Goal: Task Accomplishment & Management: Use online tool/utility

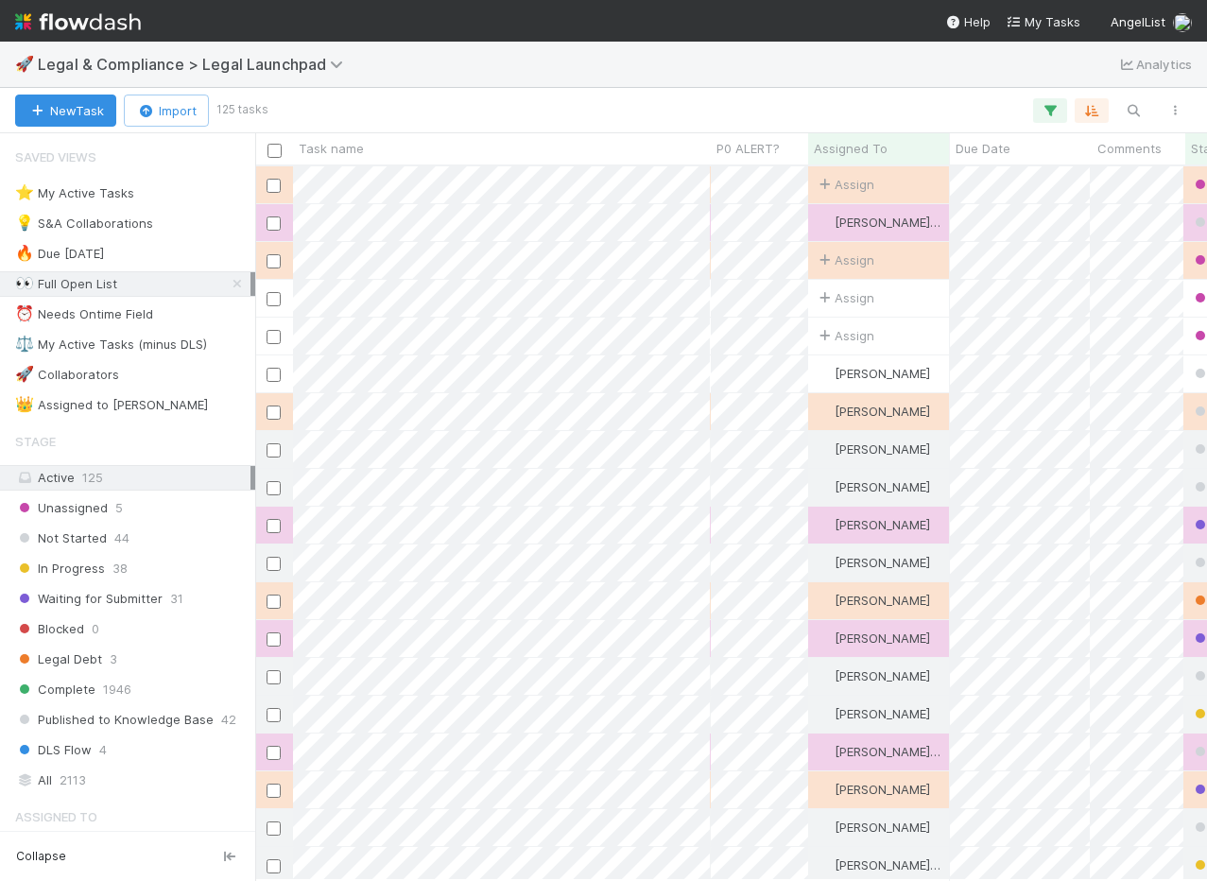
scroll to position [714, 952]
drag, startPoint x: 237, startPoint y: 280, endPoint x: 231, endPoint y: 300, distance: 20.9
click at [237, 281] on icon at bounding box center [237, 284] width 19 height 12
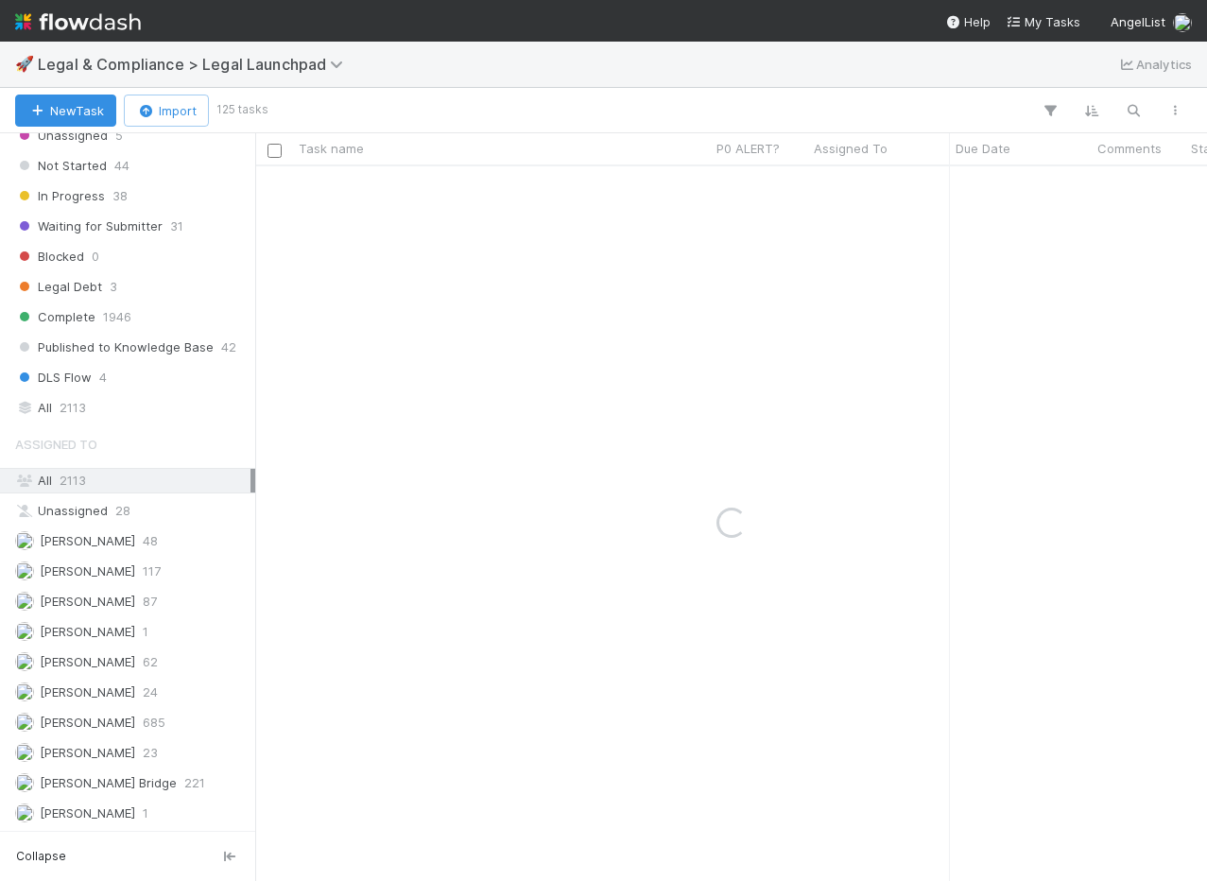
scroll to position [463, 0]
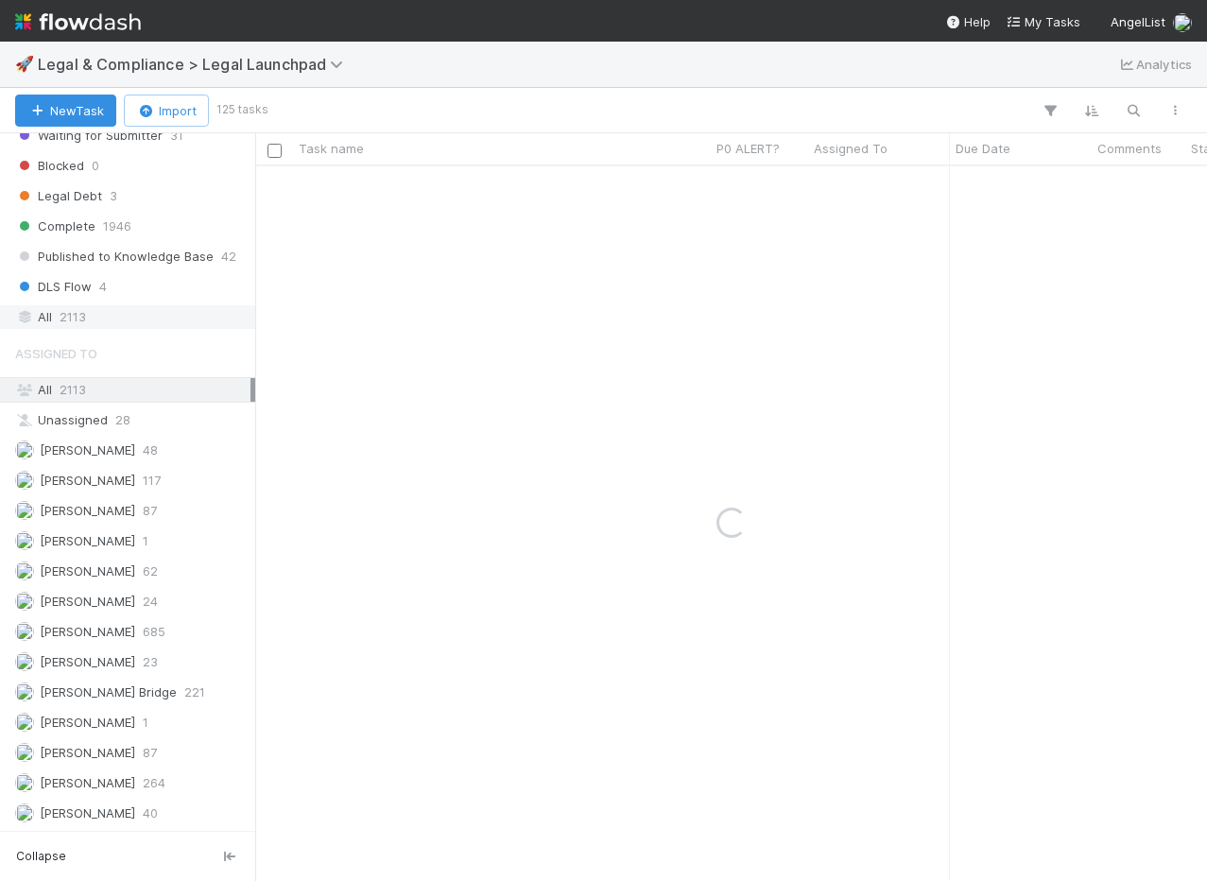
click at [95, 305] on div "All 2113" at bounding box center [132, 317] width 235 height 24
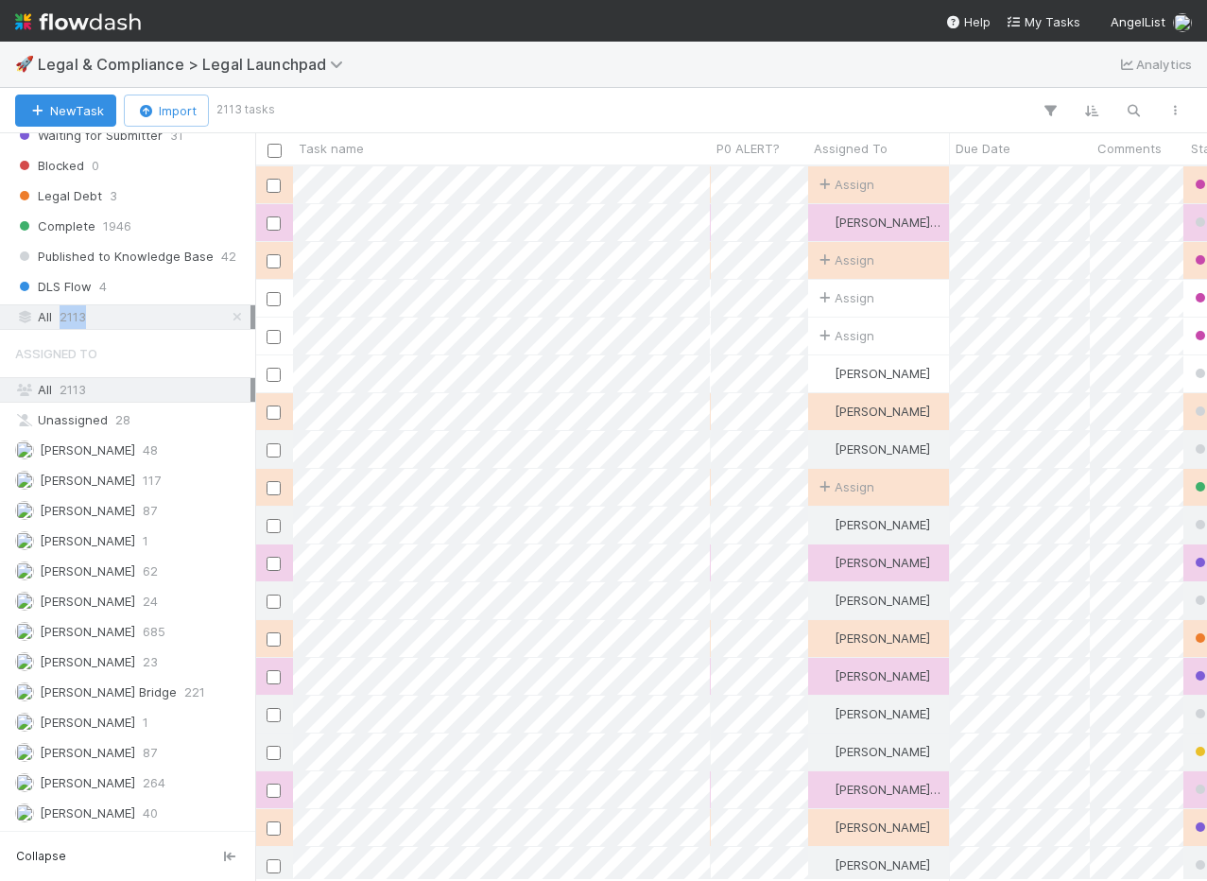
scroll to position [714, 952]
click at [104, 314] on div "All 2113" at bounding box center [132, 317] width 235 height 24
click at [1142, 118] on button "button" at bounding box center [1133, 110] width 34 height 25
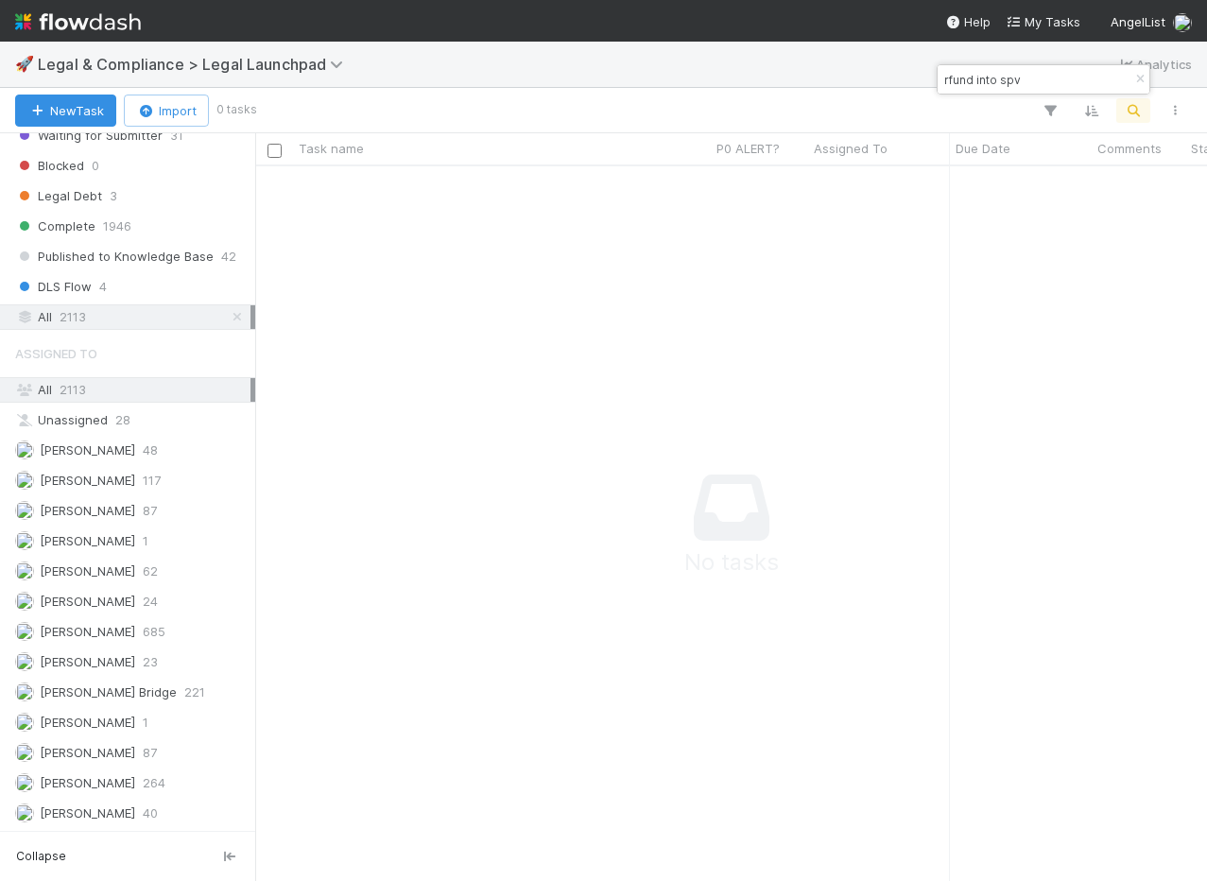
drag, startPoint x: 1043, startPoint y: 78, endPoint x: 977, endPoint y: 84, distance: 65.5
click at [950, 76] on input "rfund into spv" at bounding box center [1035, 79] width 189 height 23
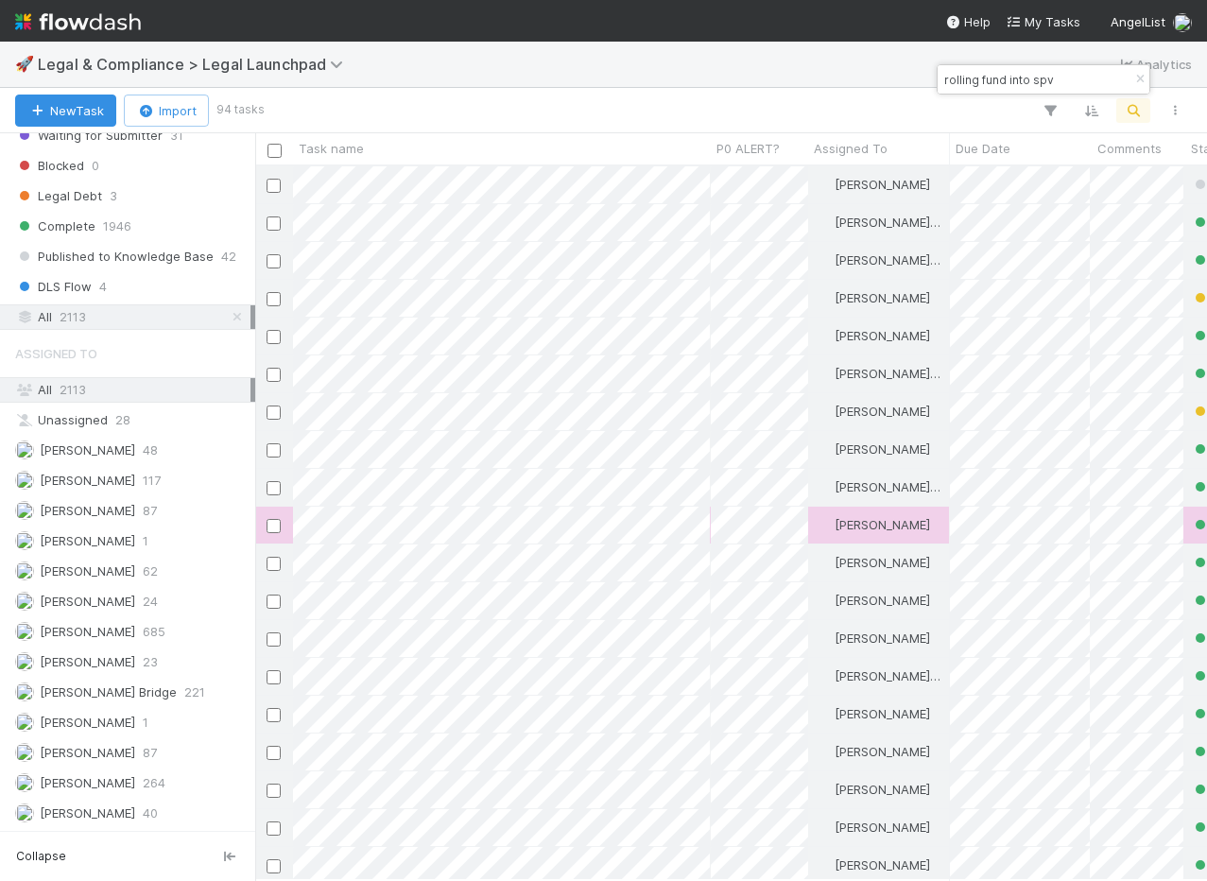
type input "rolling fund into spv"
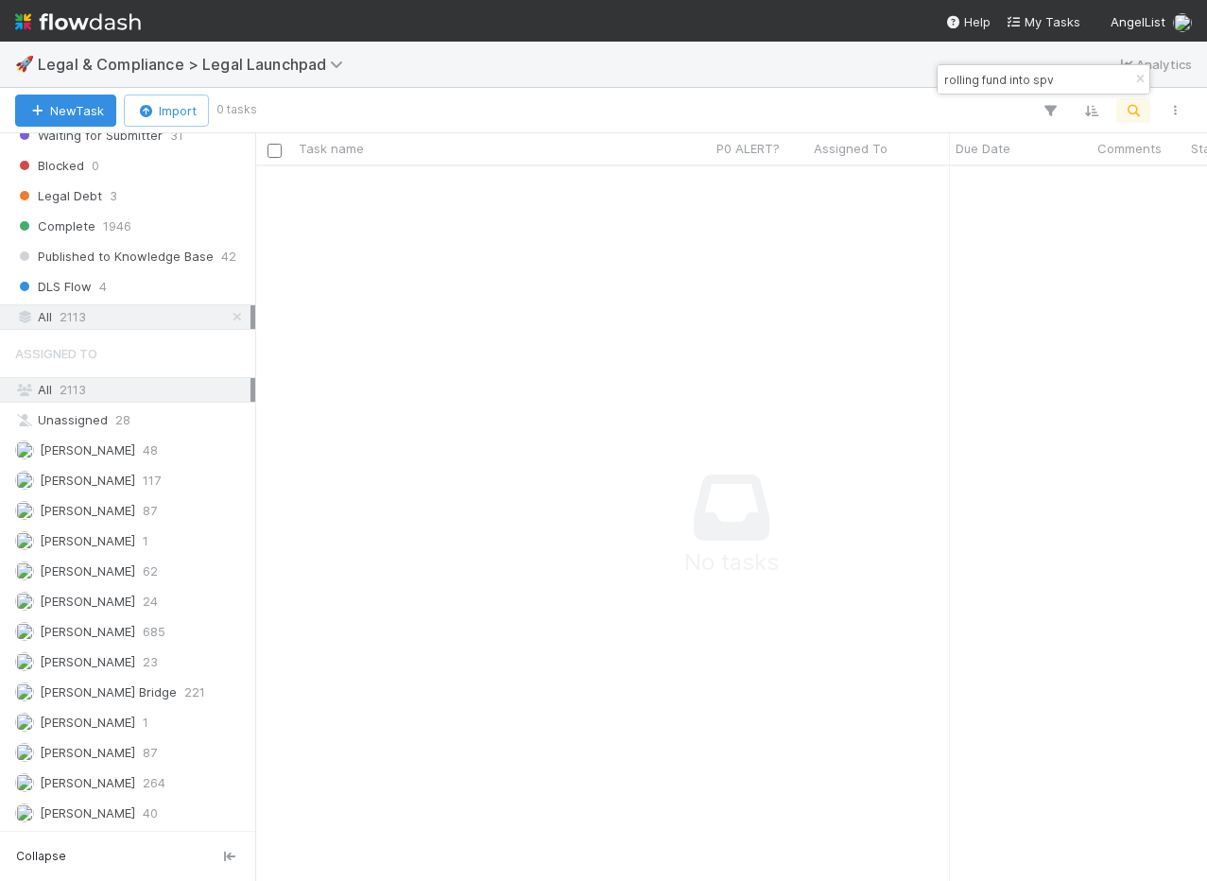
click at [1004, 85] on input "rolling fund into spv" at bounding box center [1035, 79] width 189 height 23
click at [1003, 86] on input "rolling fund into spv" at bounding box center [1035, 79] width 189 height 23
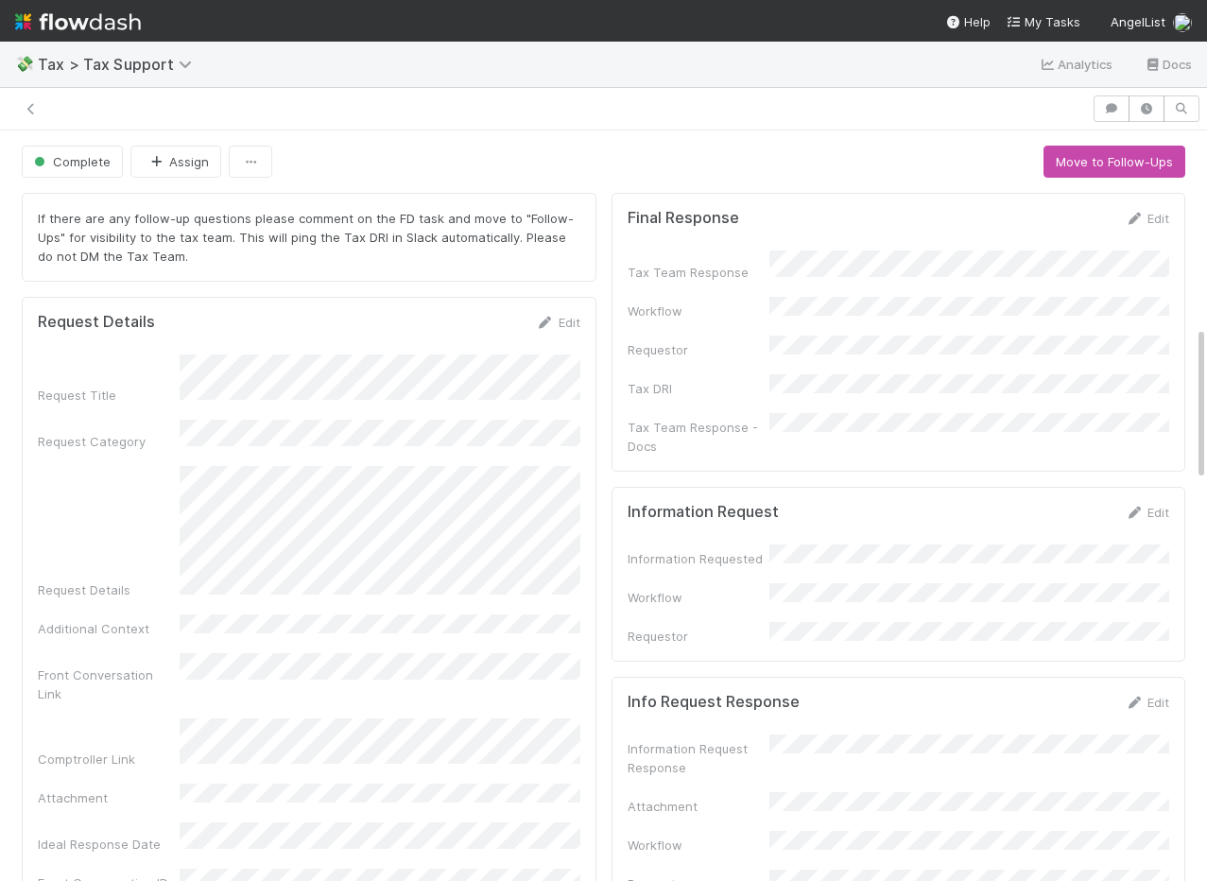
scroll to position [951, 0]
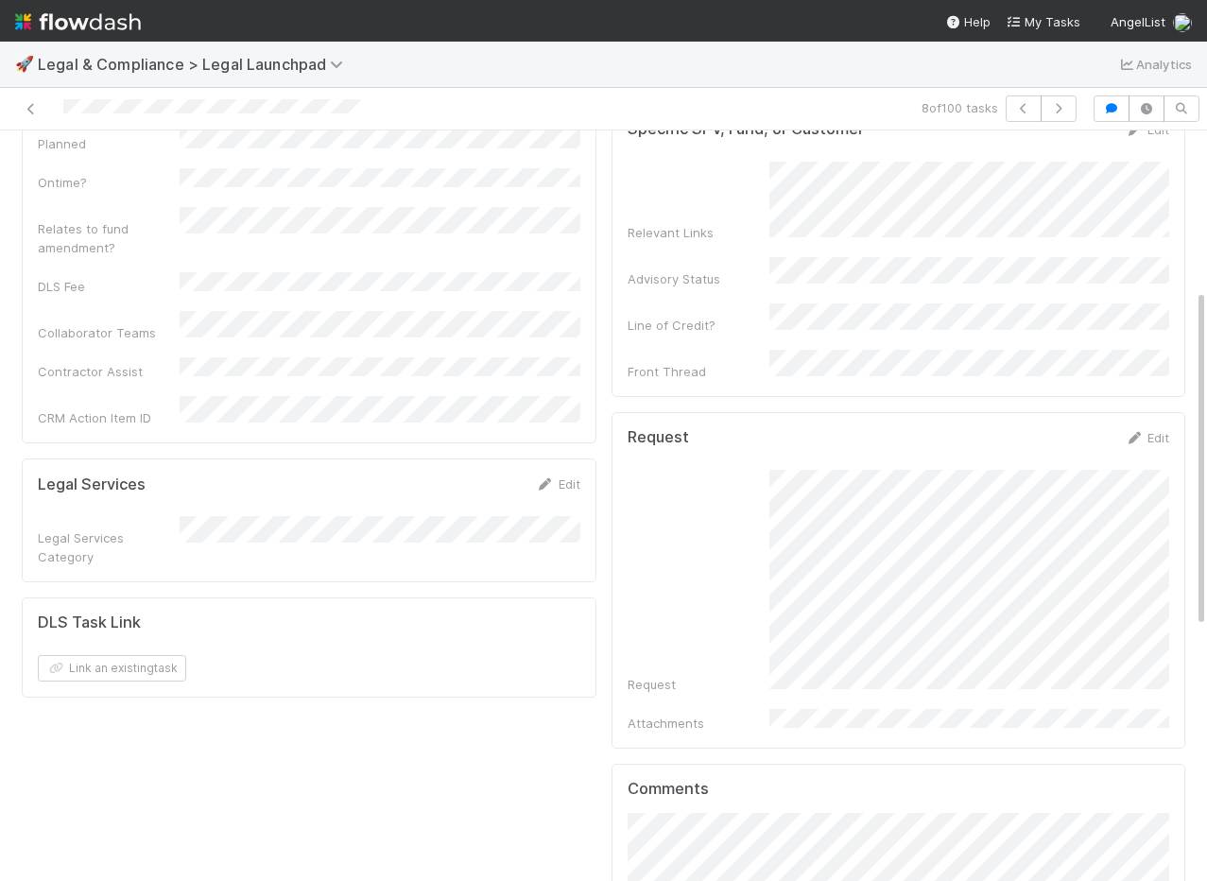
scroll to position [326, 0]
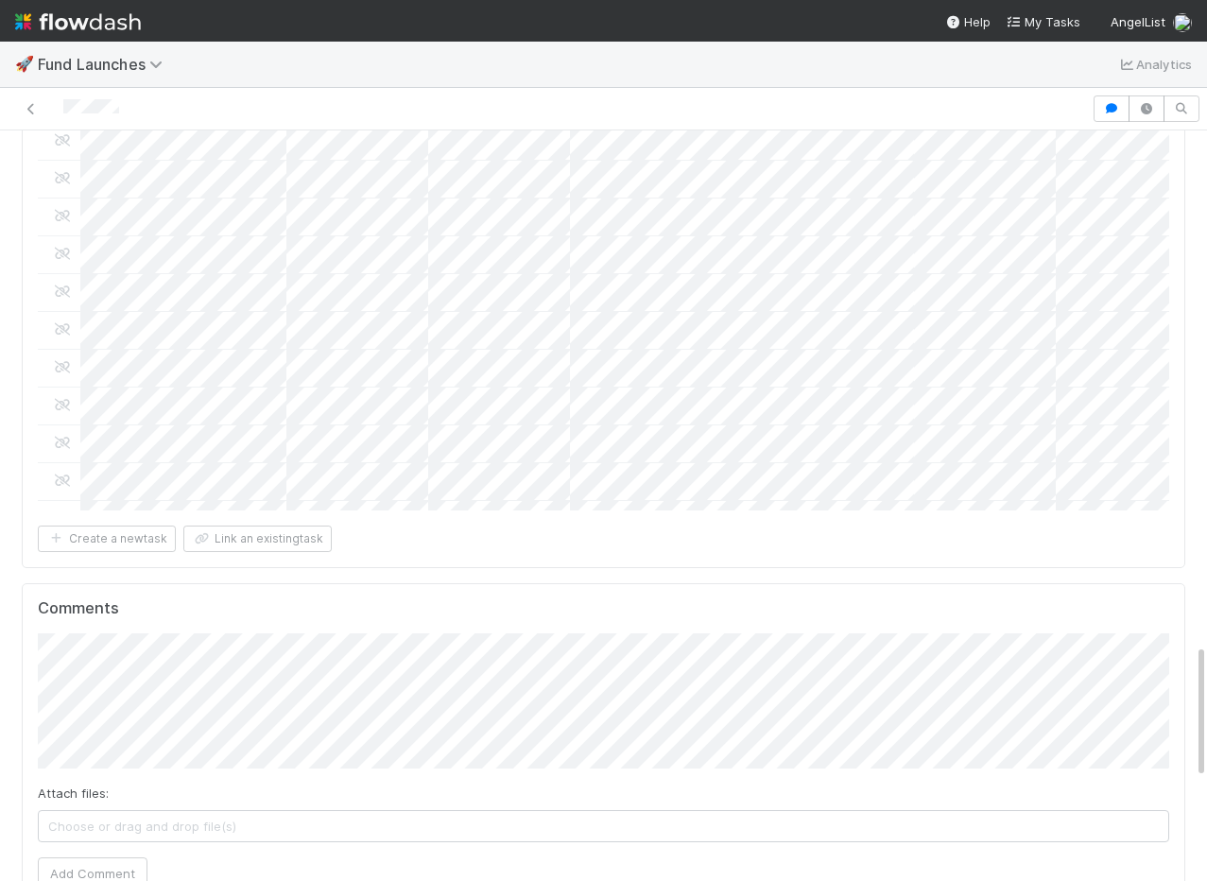
scroll to position [639, 0]
click at [871, 608] on span "Karan Thapar" at bounding box center [911, 612] width 95 height 15
drag, startPoint x: 111, startPoint y: 775, endPoint x: 101, endPoint y: 769, distance: 11.5
click at [111, 857] on button "Add Comment" at bounding box center [93, 873] width 110 height 32
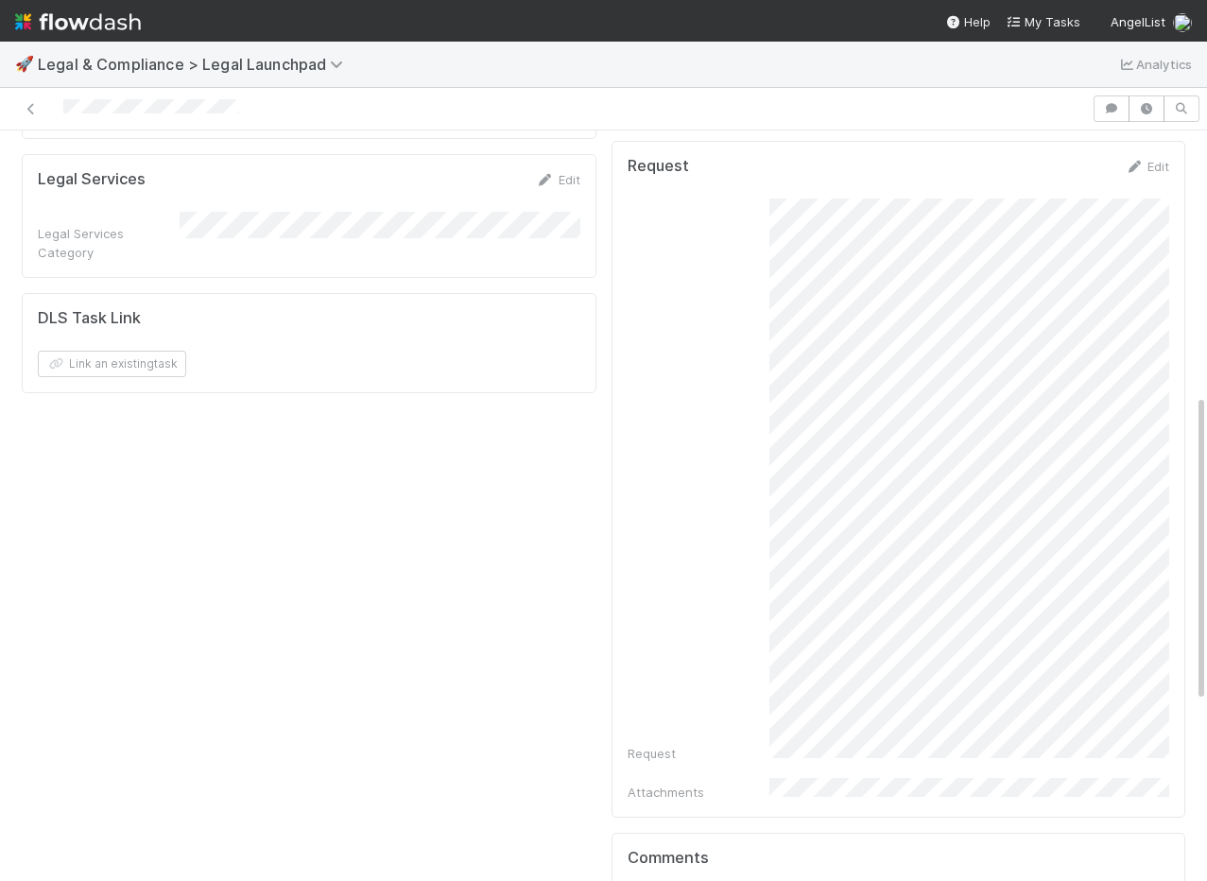
scroll to position [640, 0]
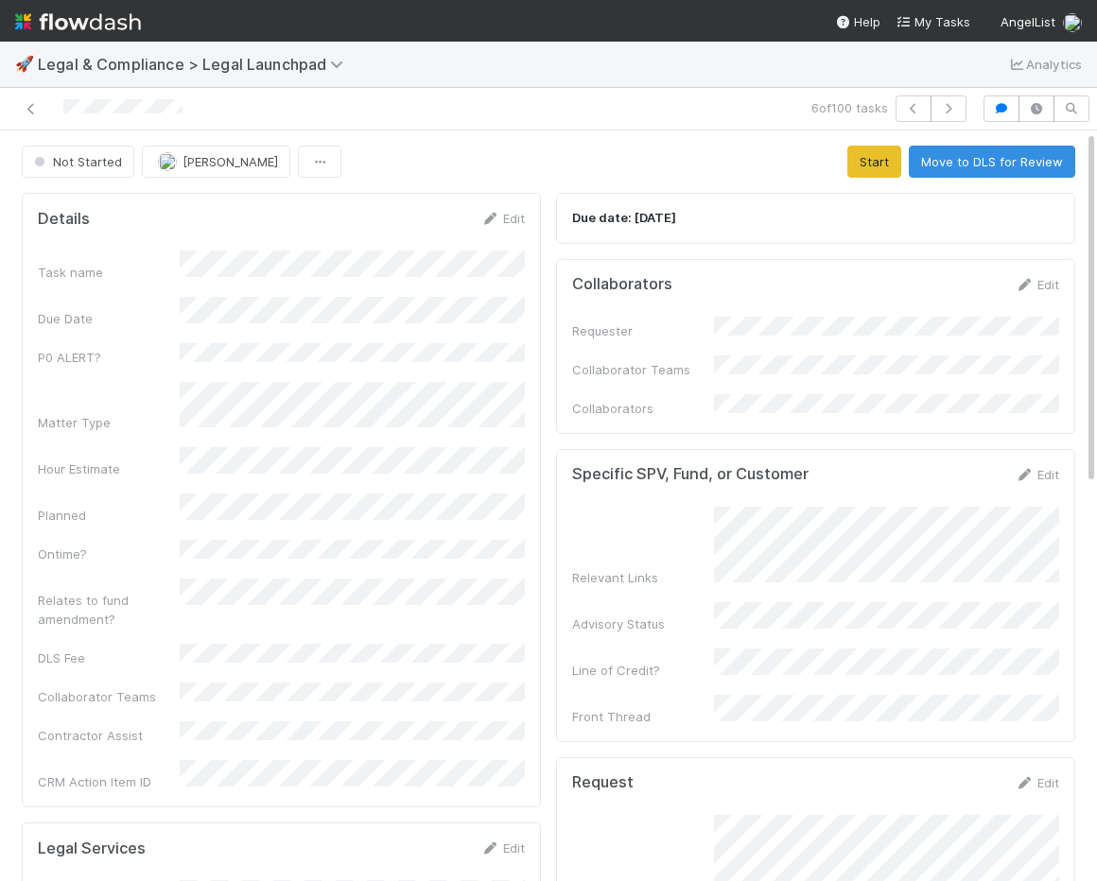
drag, startPoint x: 185, startPoint y: 109, endPoint x: 59, endPoint y: 111, distance: 126.7
click at [59, 111] on div at bounding box center [251, 108] width 487 height 26
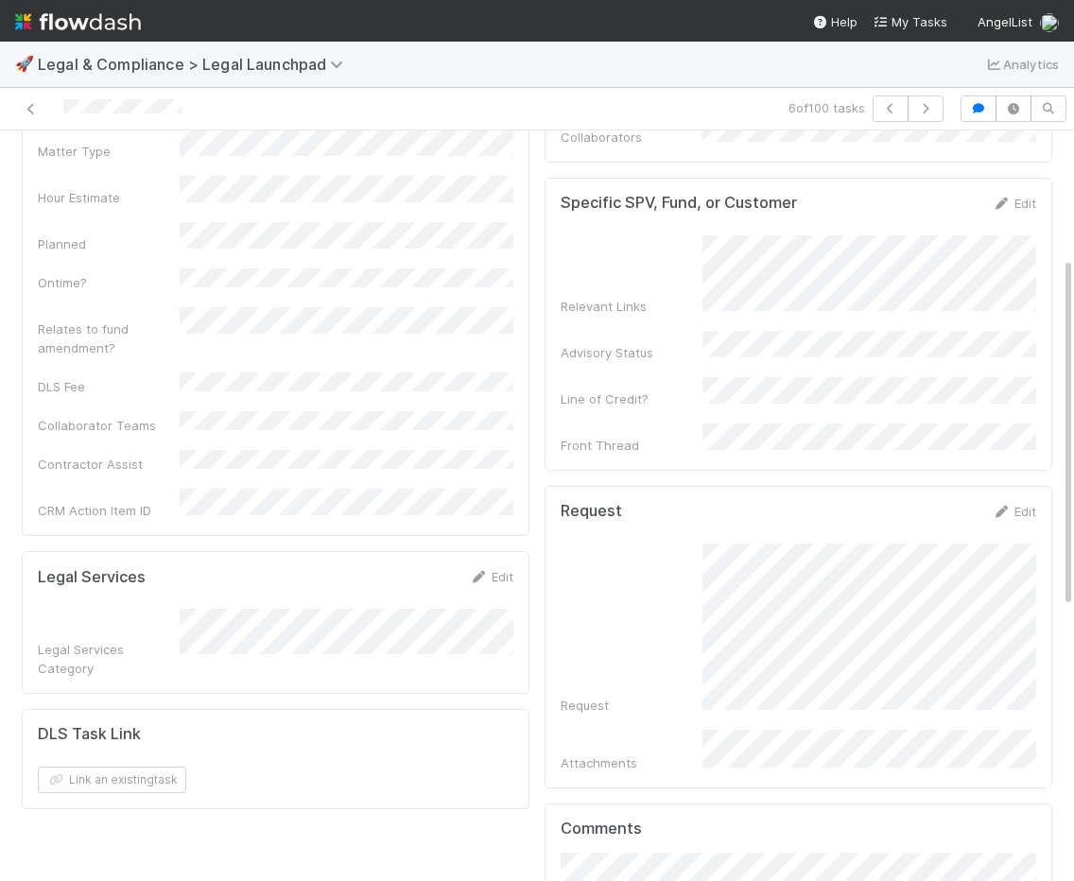
scroll to position [270, 0]
click at [683, 544] on div "Request" at bounding box center [798, 629] width 475 height 171
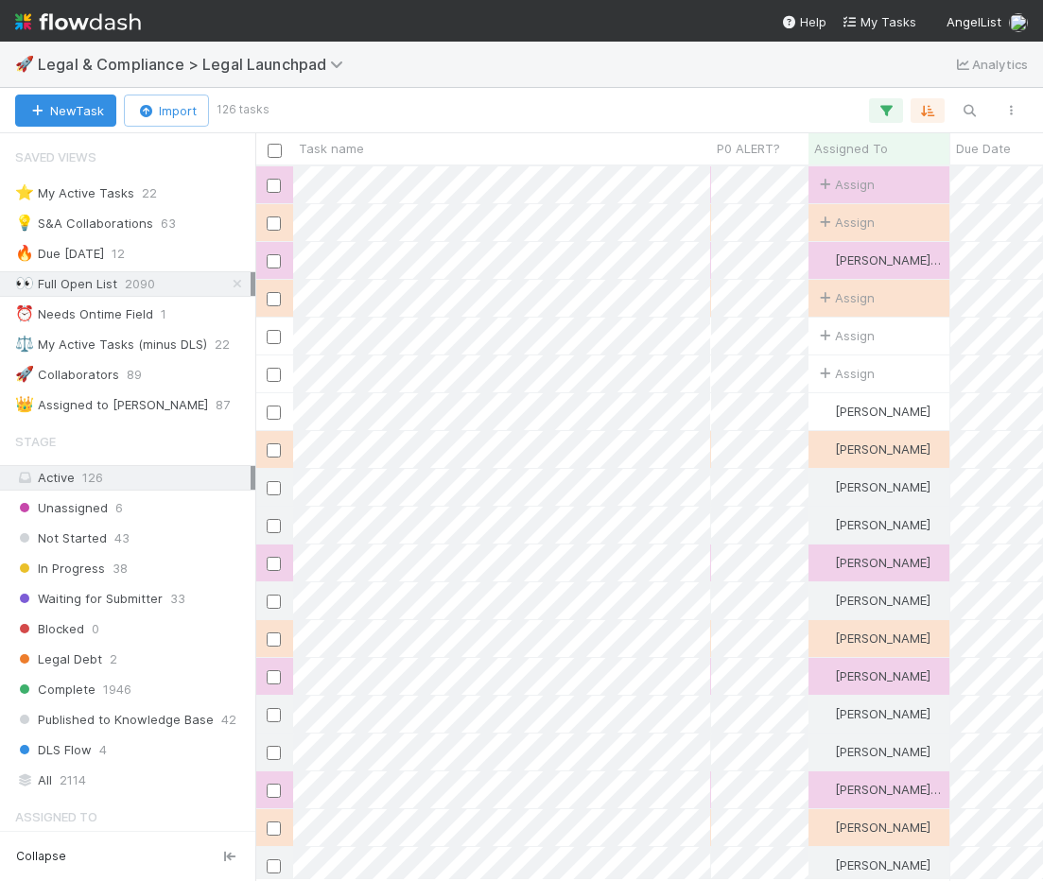
click at [239, 283] on icon at bounding box center [237, 284] width 19 height 12
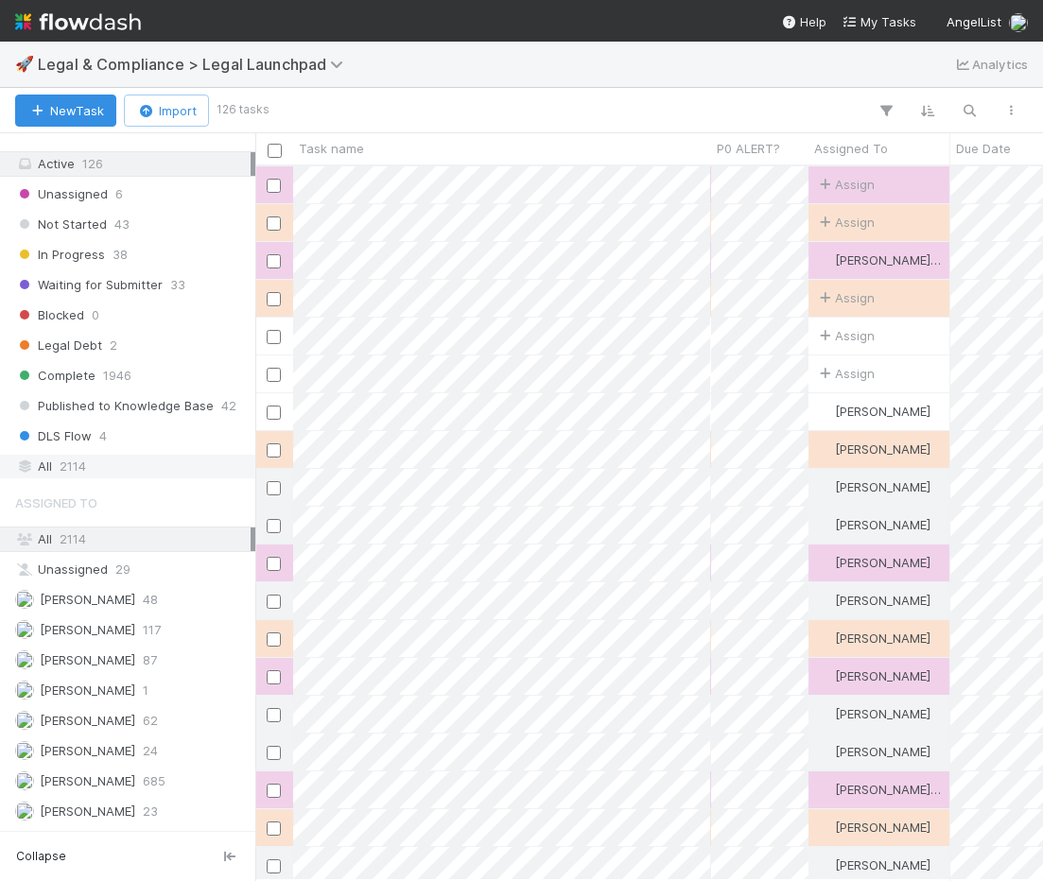
scroll to position [277, 0]
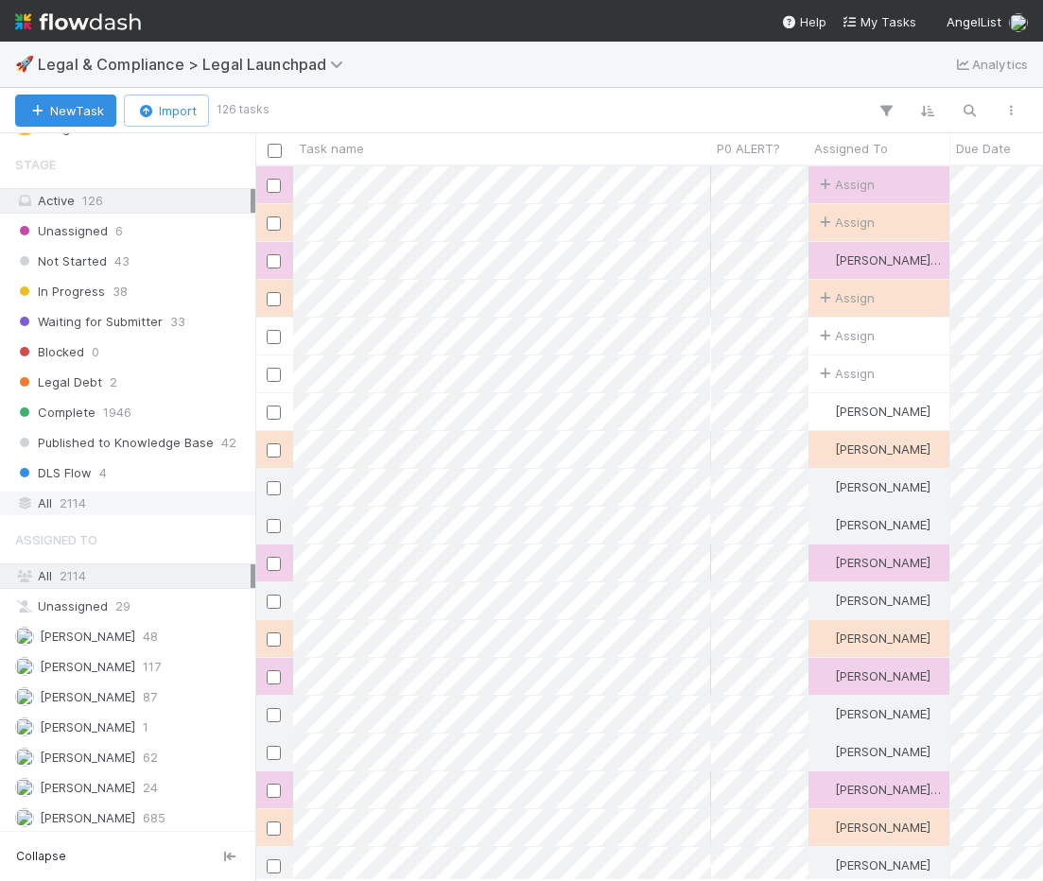
click at [98, 510] on div "All 2114" at bounding box center [132, 504] width 235 height 24
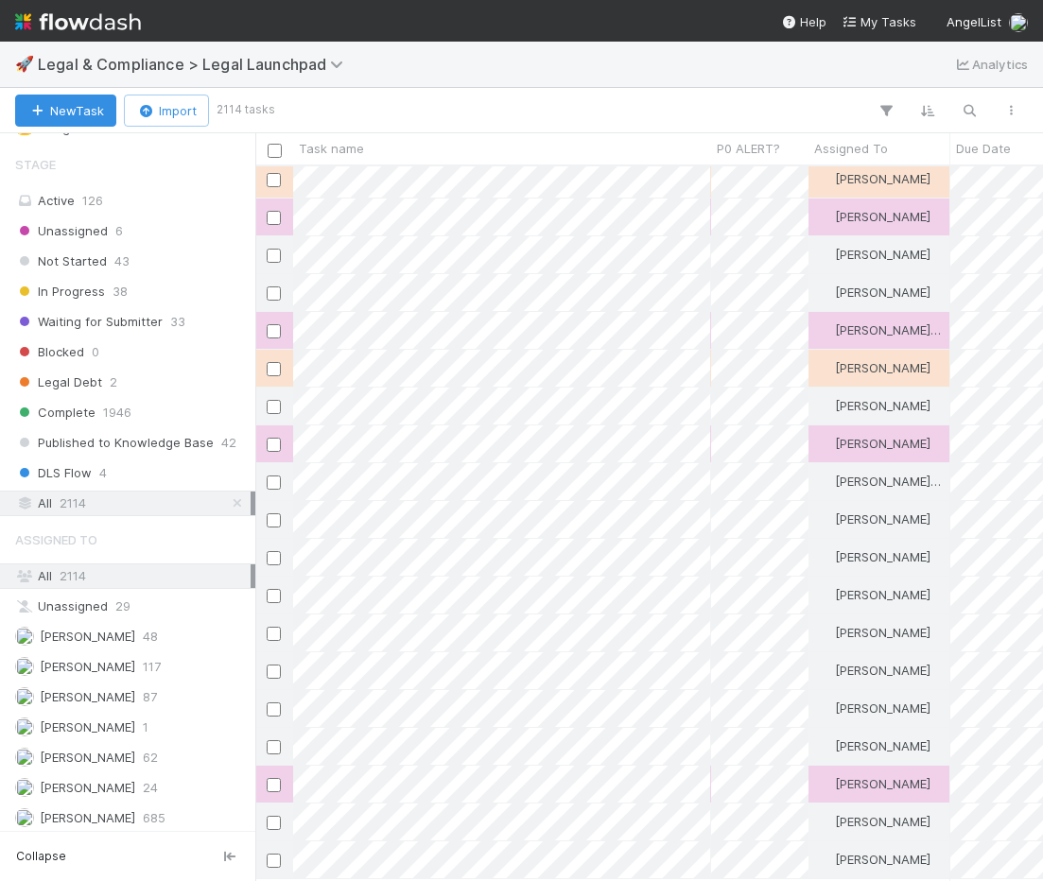
scroll to position [492, 0]
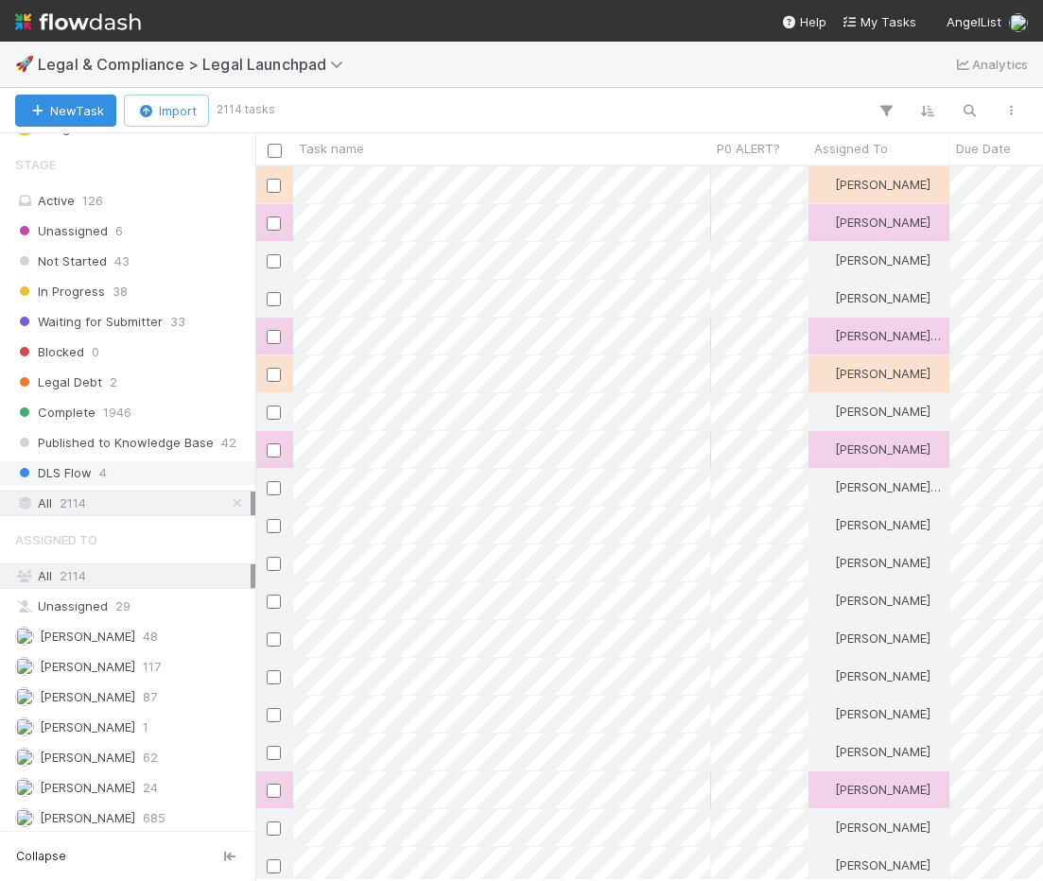
drag, startPoint x: 238, startPoint y: 498, endPoint x: 212, endPoint y: 485, distance: 29.6
click at [237, 498] on icon at bounding box center [237, 503] width 19 height 12
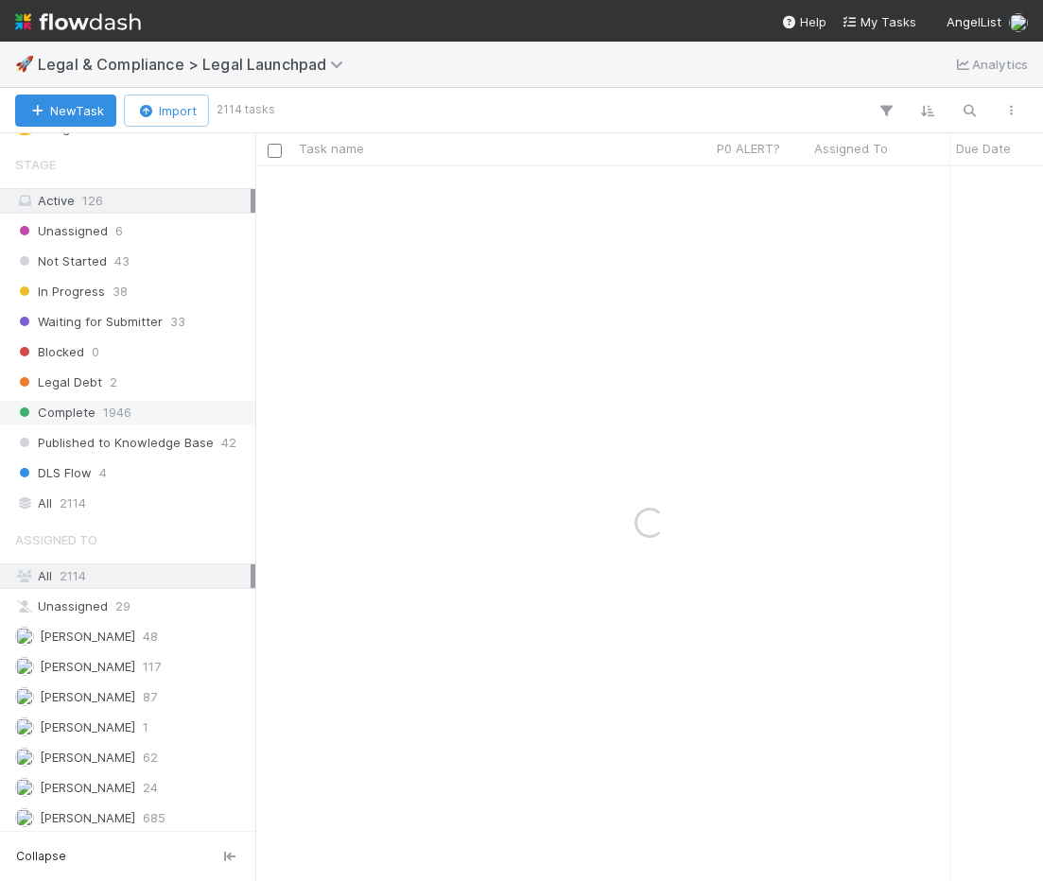
click at [147, 419] on div "Complete 1946" at bounding box center [132, 413] width 235 height 24
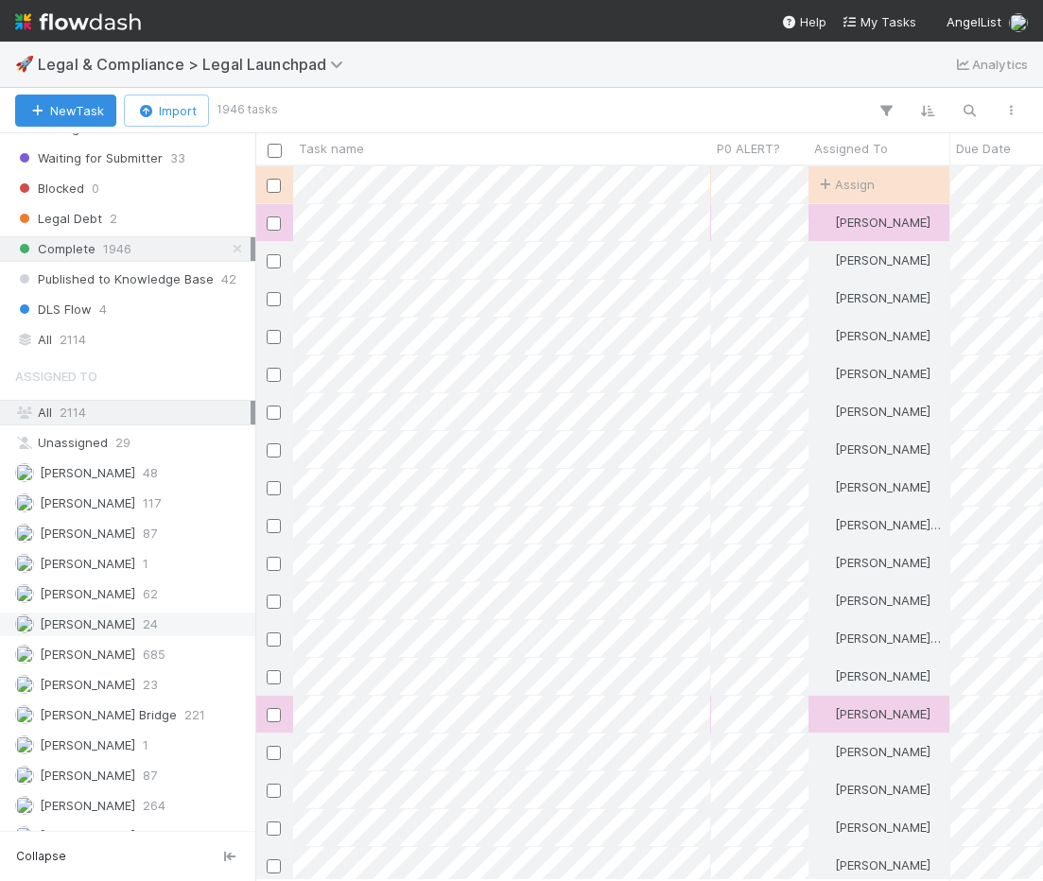
scroll to position [463, 0]
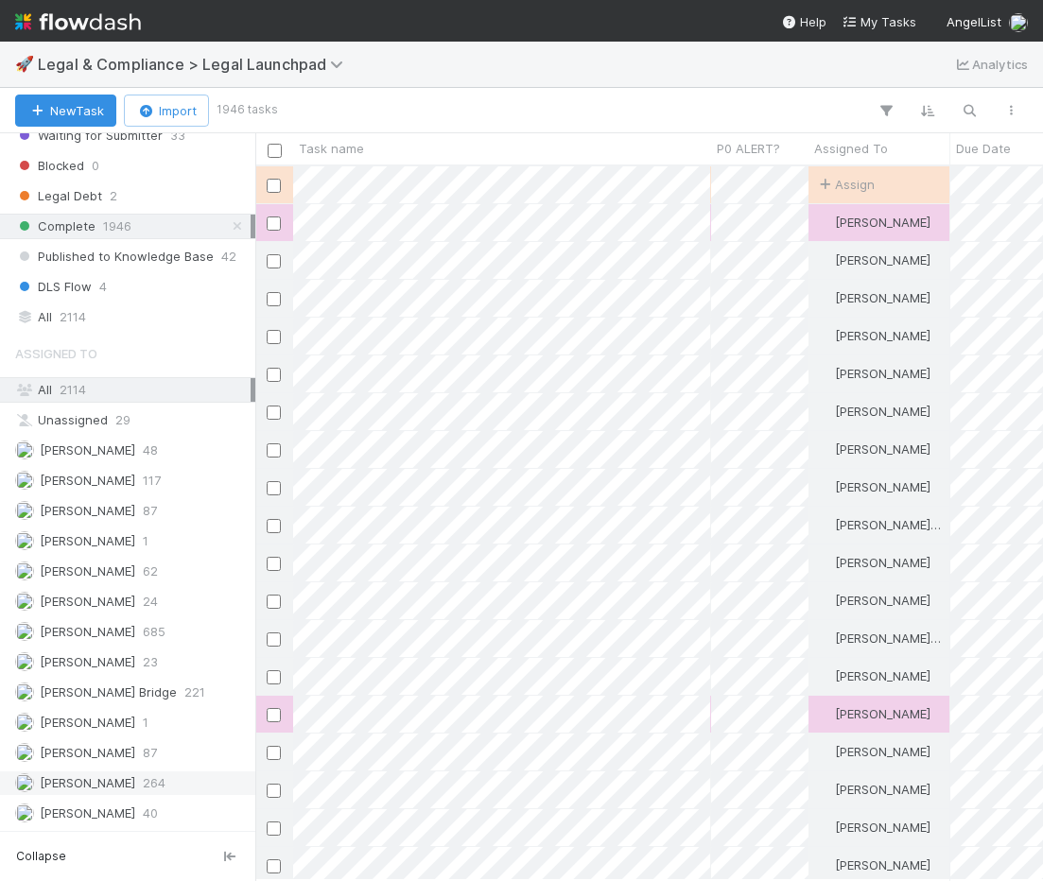
click at [122, 782] on span "Scarlett Grabowska" at bounding box center [87, 782] width 95 height 15
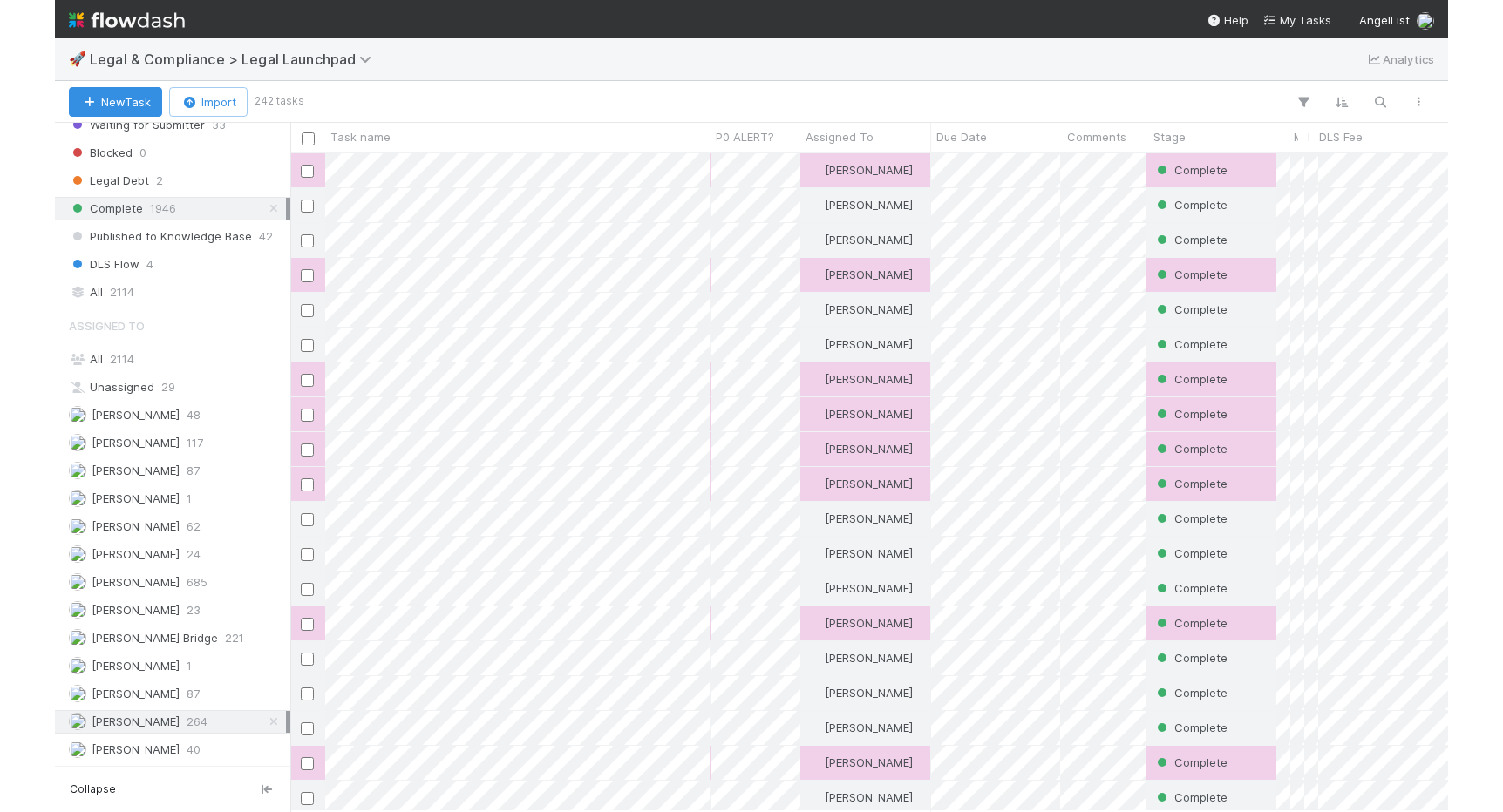
scroll to position [658, 1267]
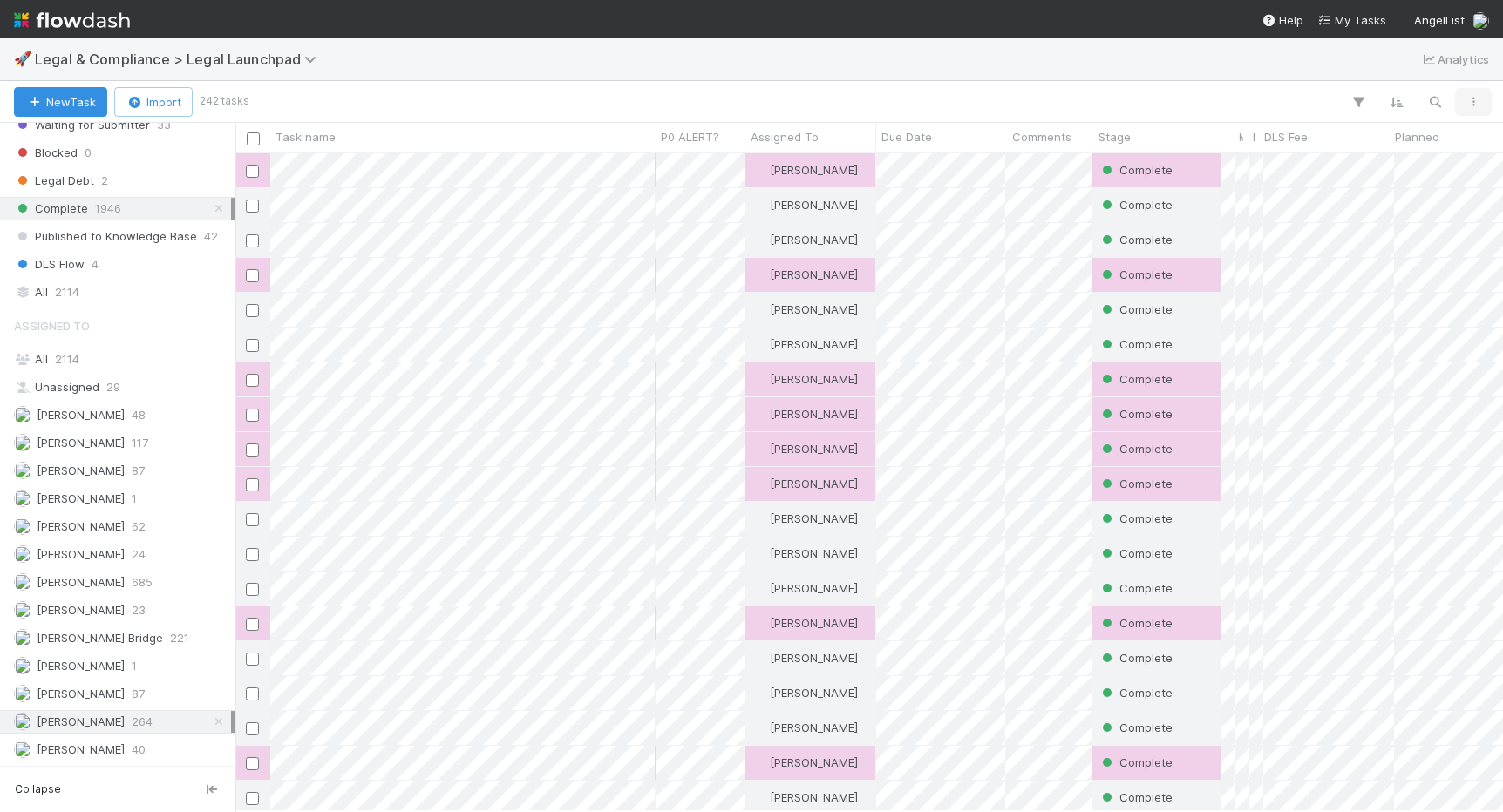
click at [961, 101] on icon "button" at bounding box center [1473, 101] width 18 height 10
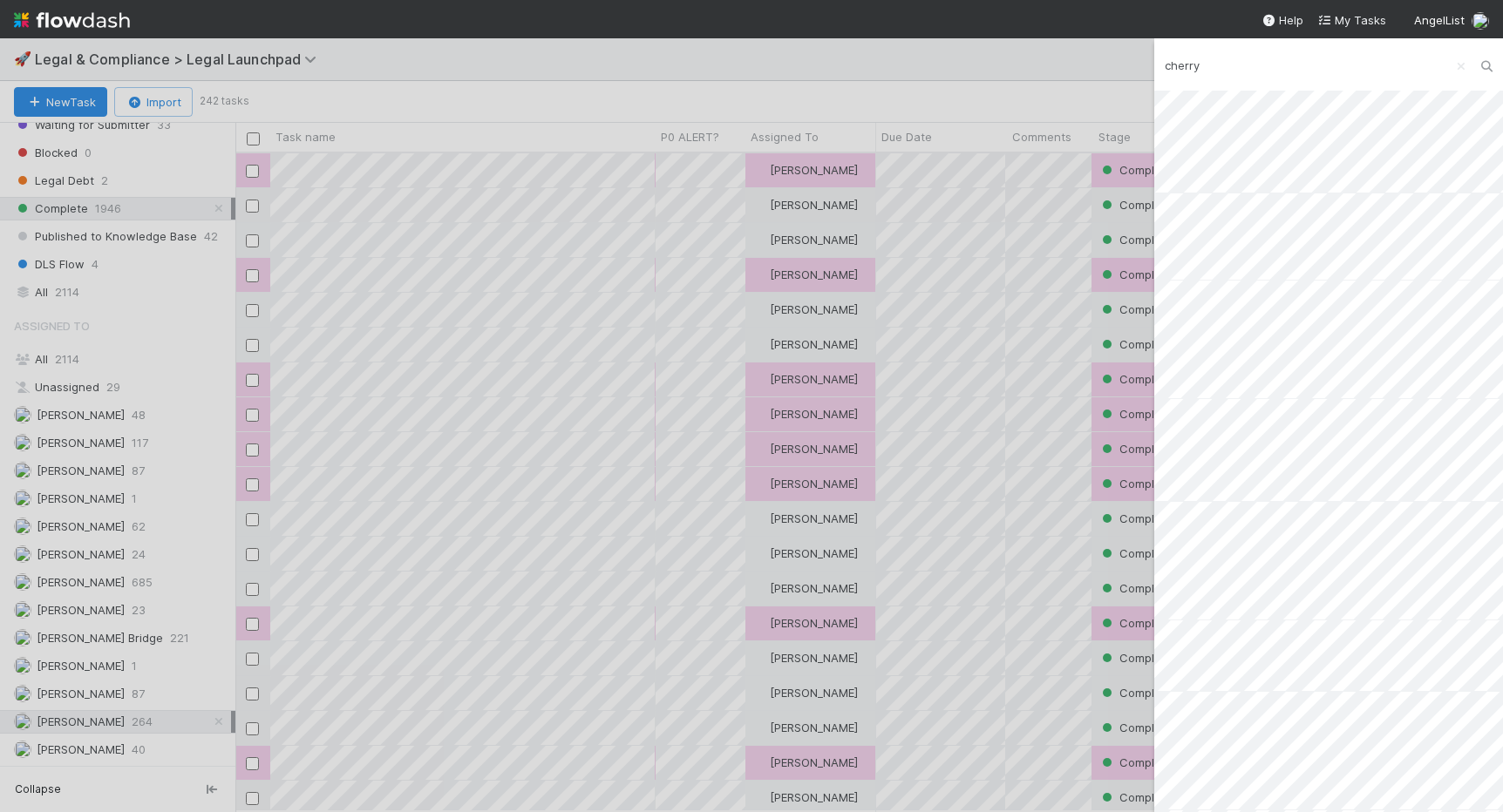
type input "cherry"
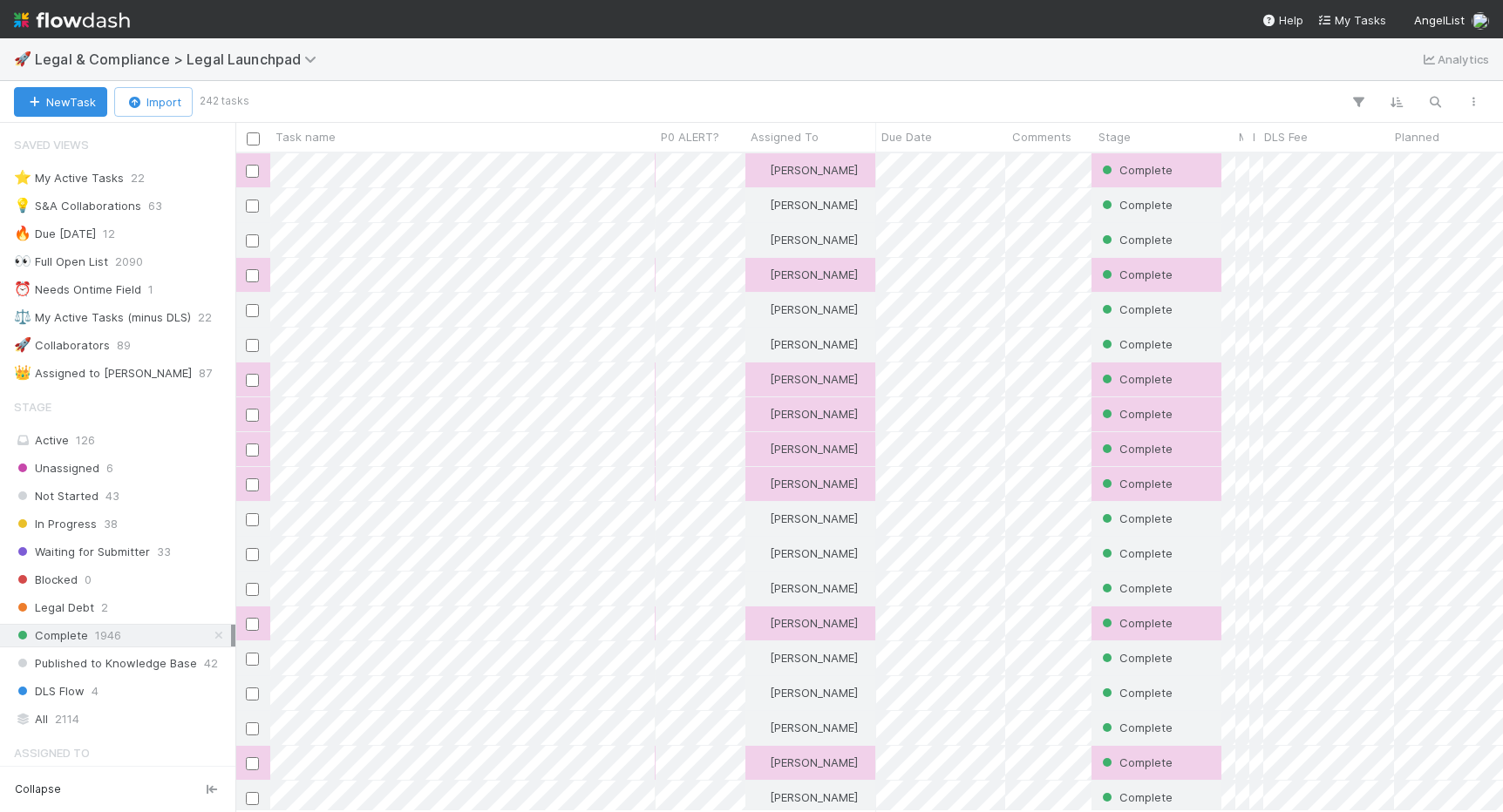
scroll to position [0, 1]
click at [961, 97] on icon "button" at bounding box center [1434, 101] width 18 height 16
click at [179, 416] on div at bounding box center [752, 406] width 1503 height 812
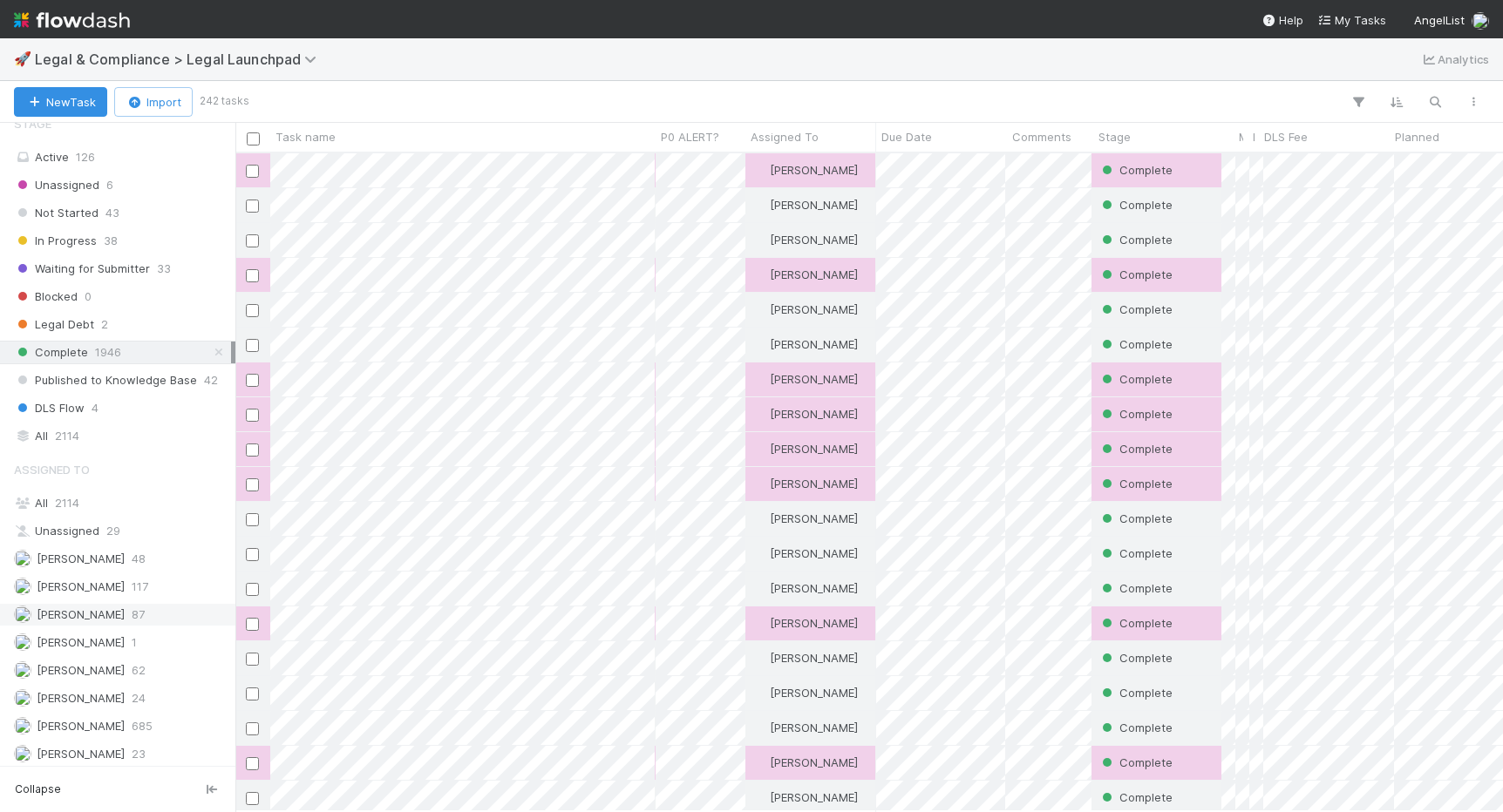
scroll to position [427, 0]
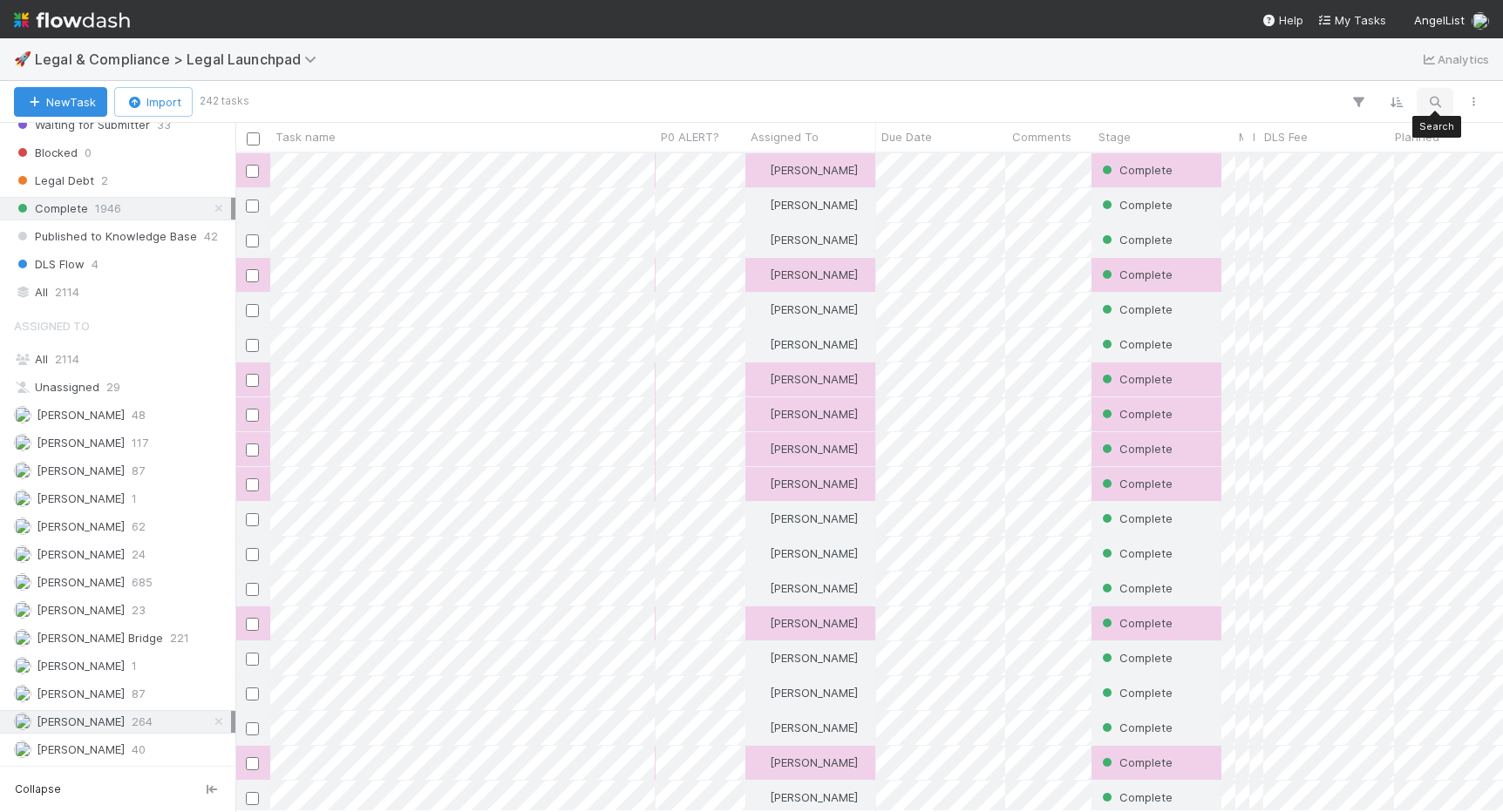
click at [961, 94] on icon "button" at bounding box center [1434, 101] width 18 height 16
click at [961, 93] on div at bounding box center [752, 406] width 1503 height 812
click at [961, 102] on icon "button" at bounding box center [1473, 101] width 18 height 10
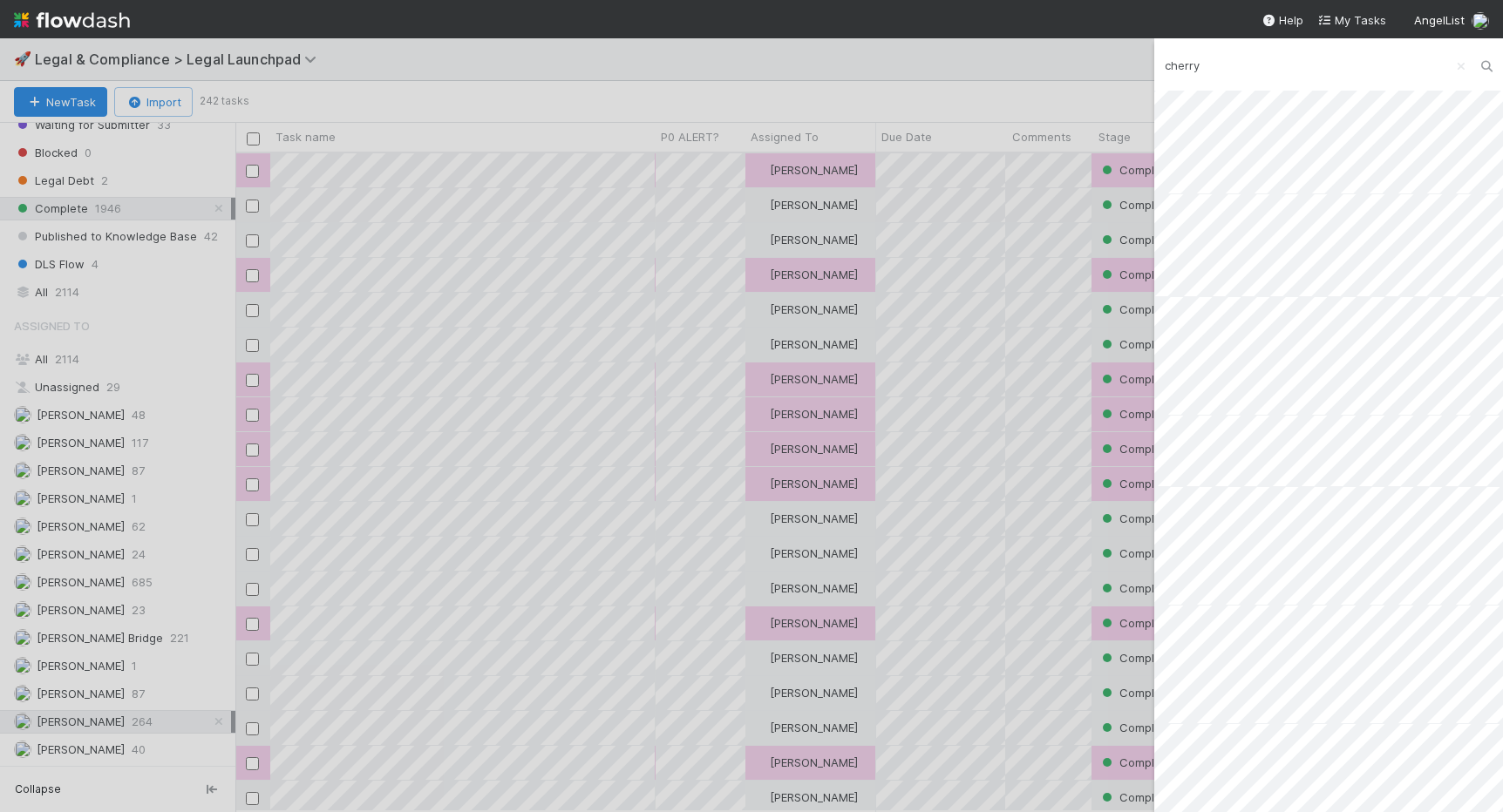
scroll to position [0, 0]
click at [961, 54] on input "cherry" at bounding box center [1329, 65] width 349 height 29
click at [961, 53] on input "cherry" at bounding box center [1329, 65] width 349 height 29
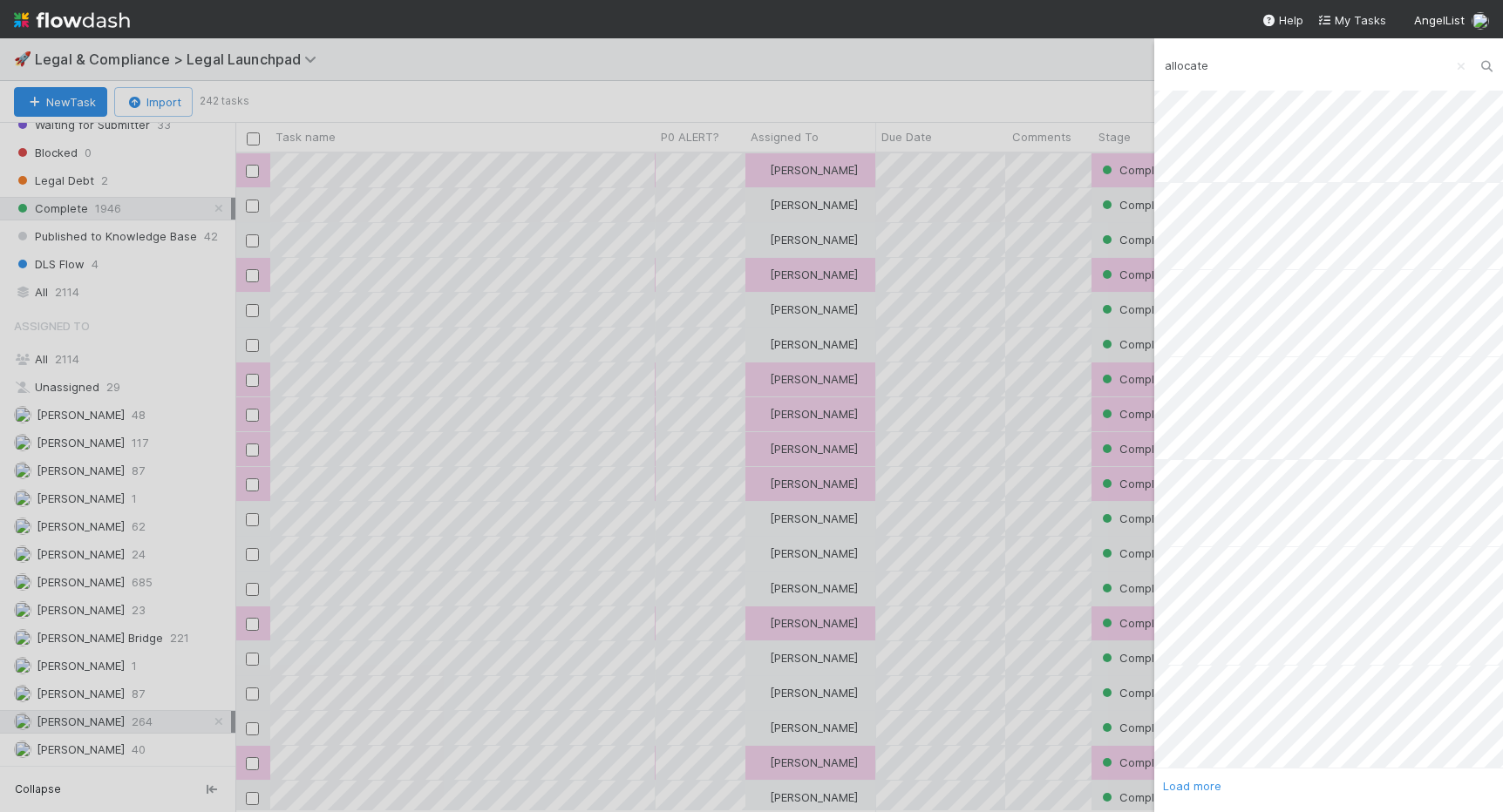
click at [961, 778] on div "Load more" at bounding box center [1191, 785] width 58 height 18
click at [961, 772] on div "Load more" at bounding box center [1329, 451] width 349 height 722
click at [961, 781] on link "Load more" at bounding box center [1191, 785] width 58 height 14
click at [961, 77] on input "allocate" at bounding box center [1329, 65] width 349 height 29
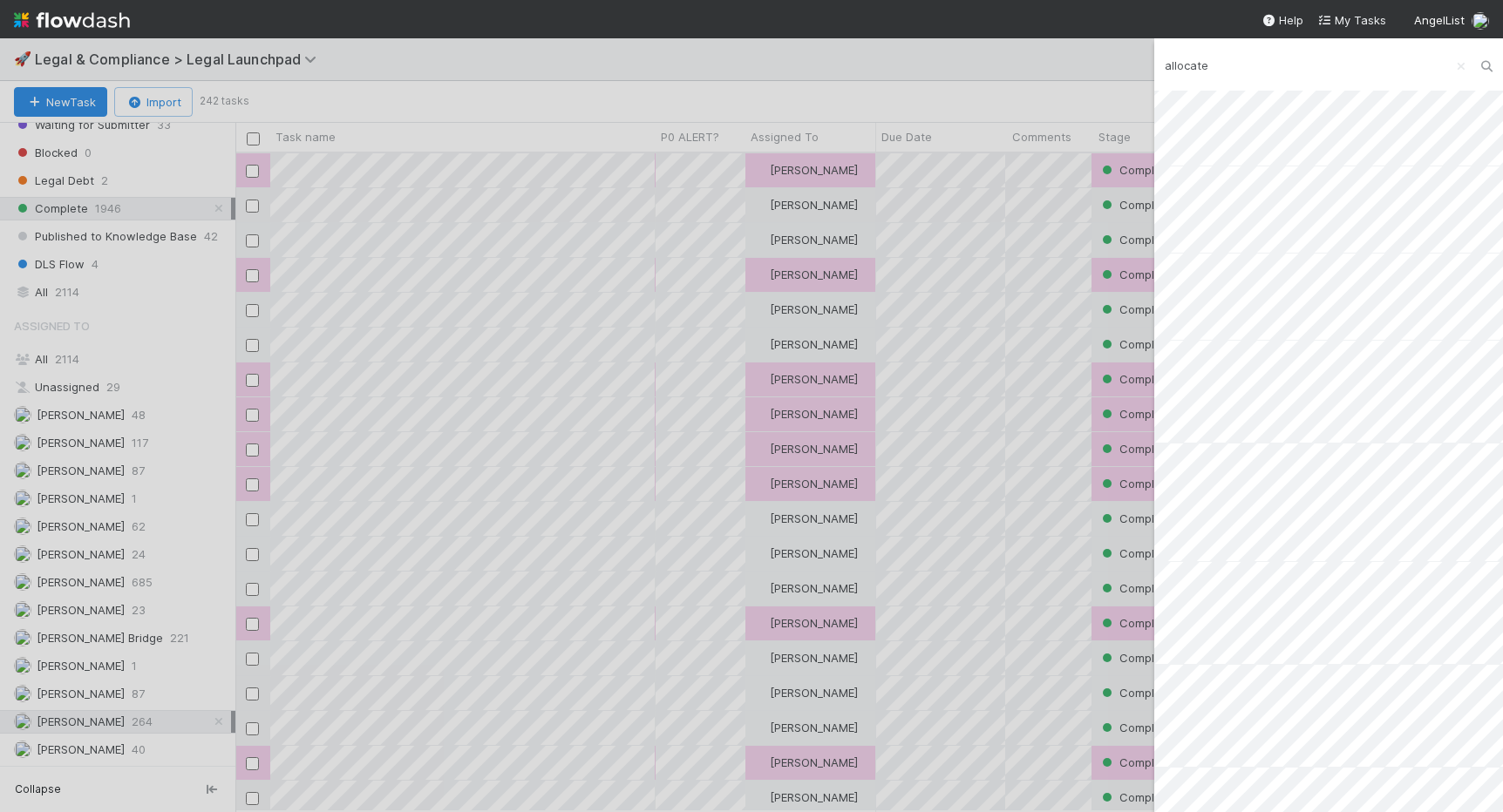
click at [961, 77] on input "allocate" at bounding box center [1329, 65] width 349 height 29
click at [961, 785] on link "Load more" at bounding box center [1191, 785] width 58 height 14
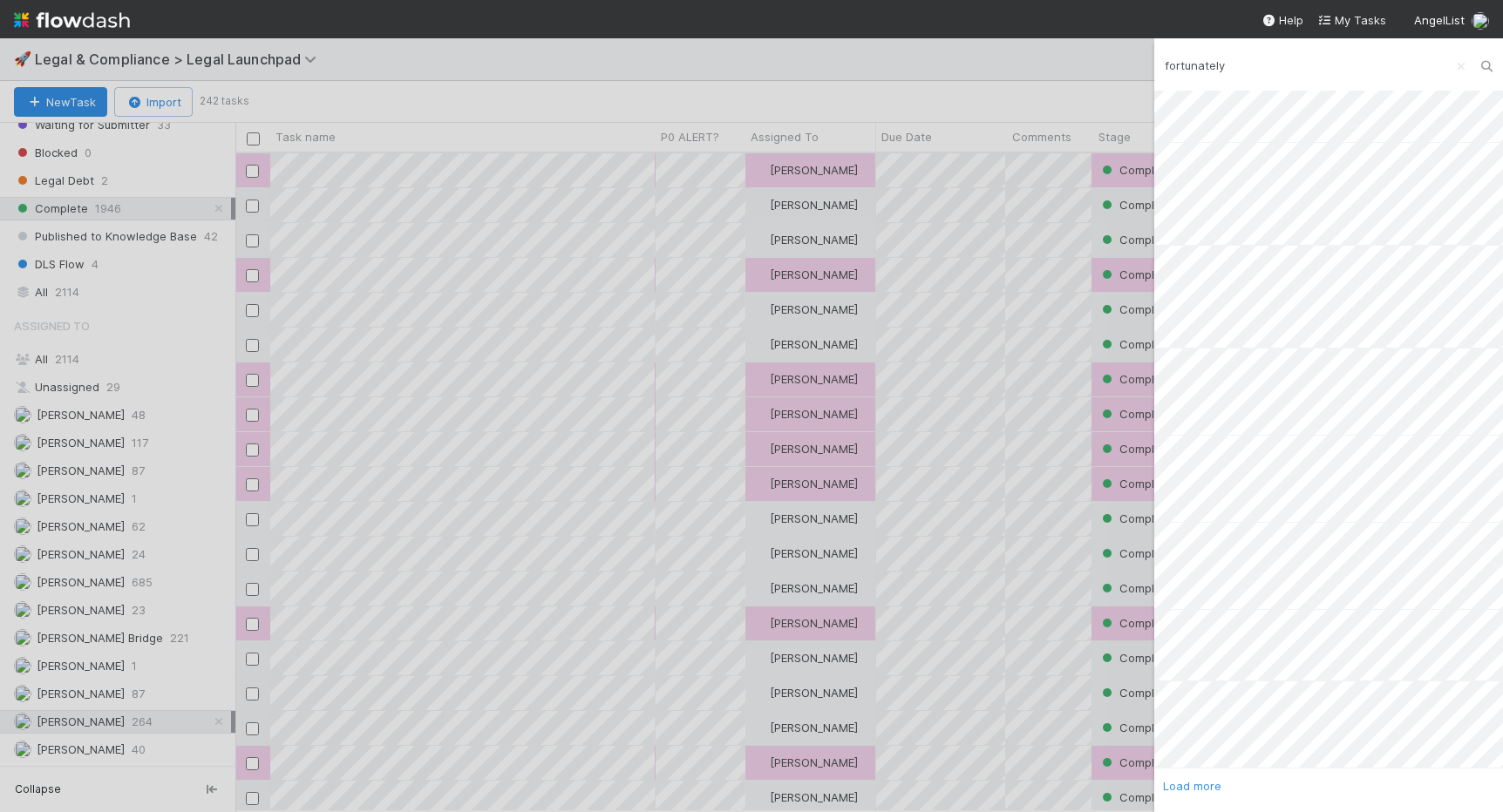
click at [961, 72] on input "fortunately" at bounding box center [1329, 65] width 349 height 29
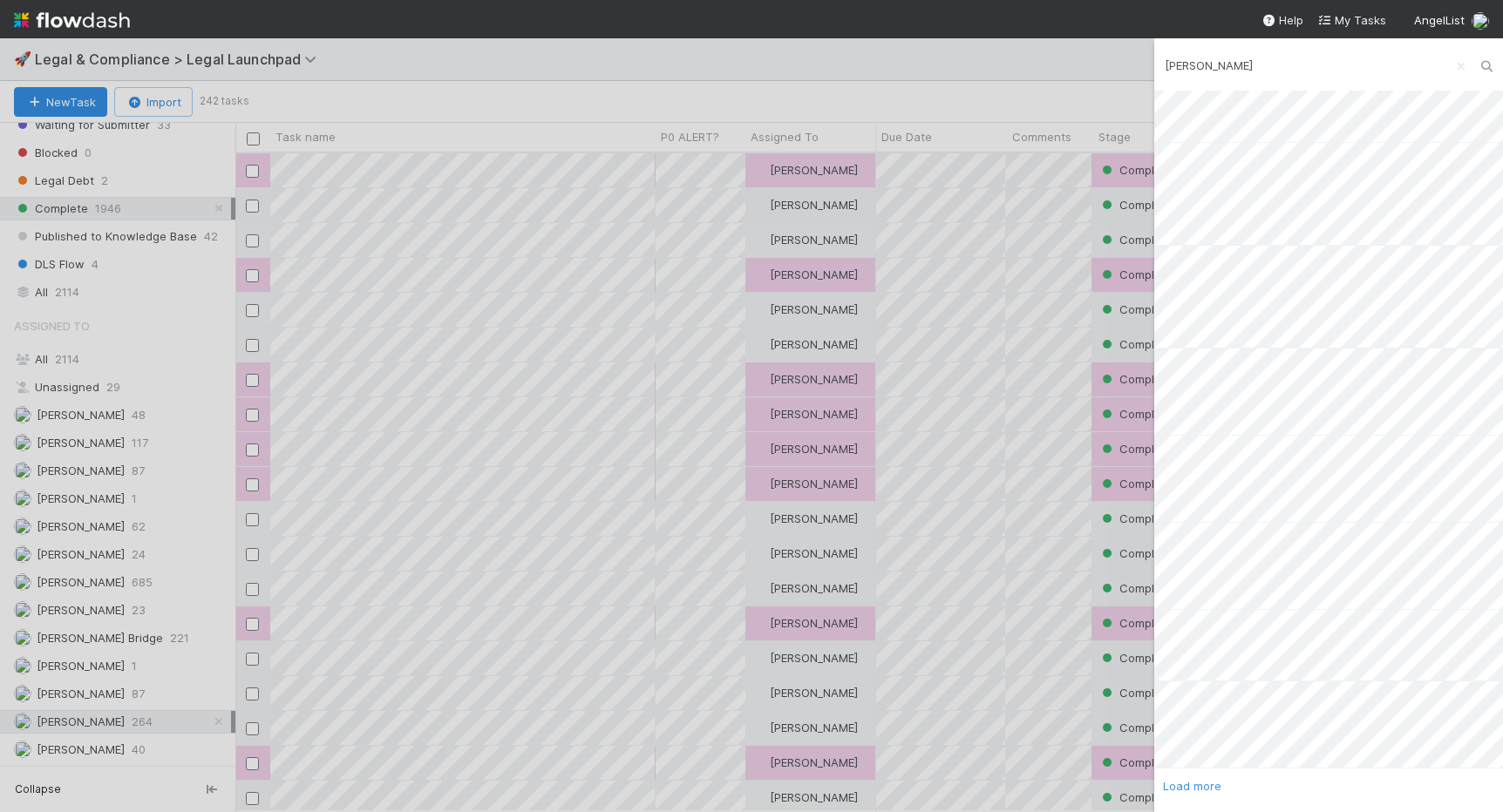
type input "amy"
click at [961, 773] on div "Load more" at bounding box center [1329, 451] width 349 height 722
click at [961, 782] on link "Load more" at bounding box center [1191, 785] width 58 height 14
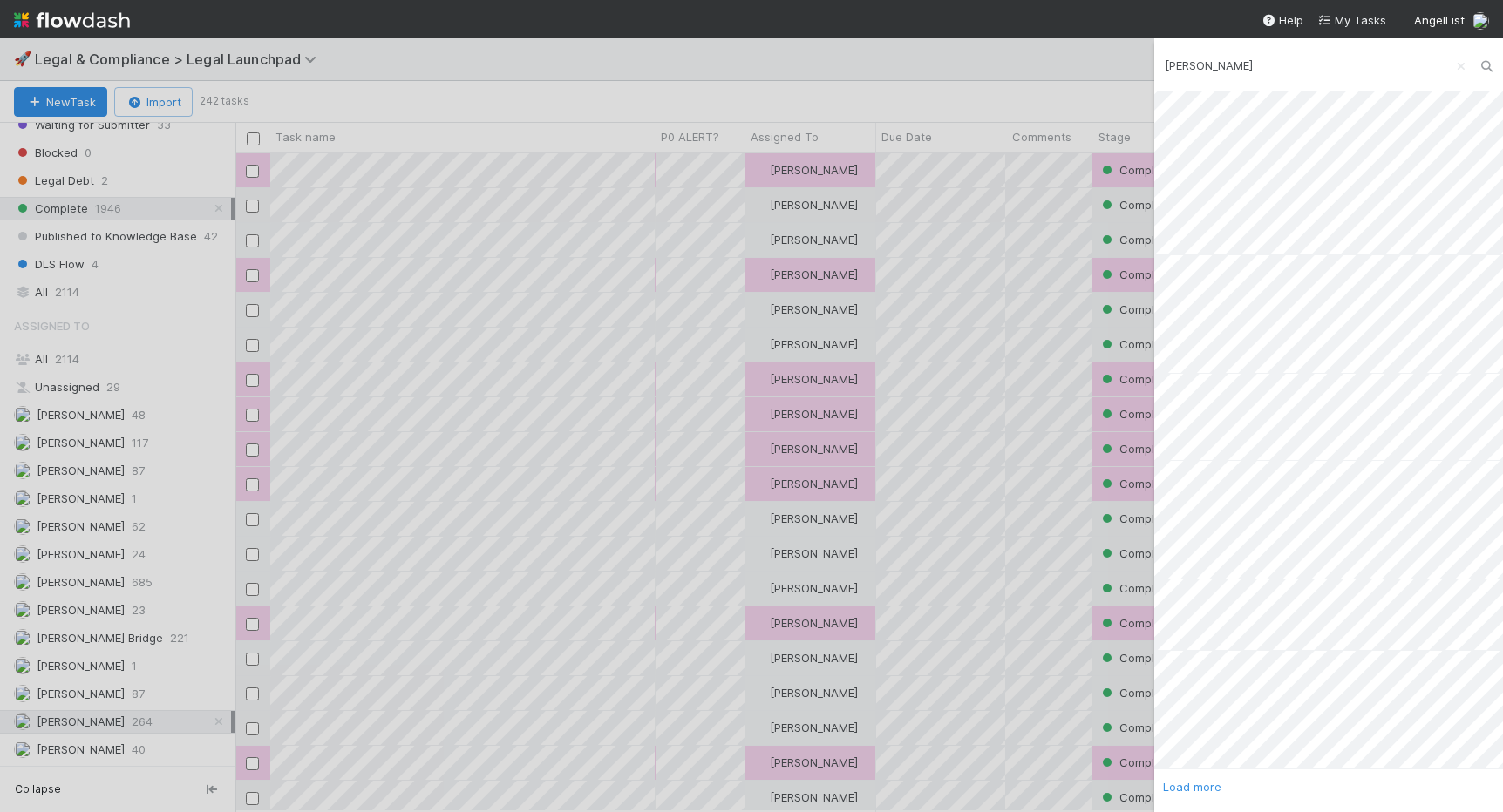
click at [961, 783] on link "Load more" at bounding box center [1191, 786] width 58 height 14
click at [961, 784] on link "Load more" at bounding box center [1191, 785] width 58 height 14
click at [961, 788] on link "Load more" at bounding box center [1191, 785] width 58 height 14
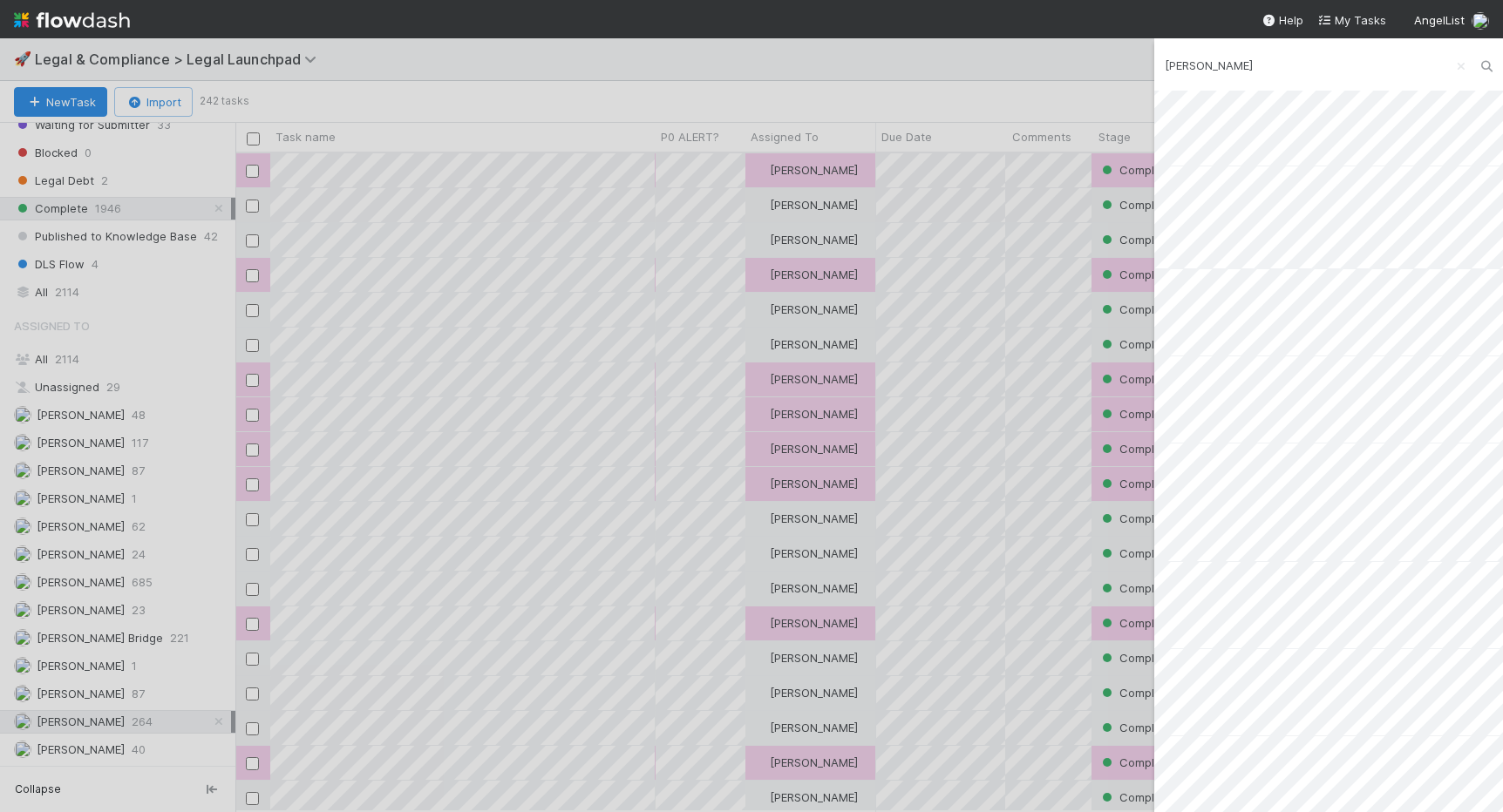
scroll to position [7680, 0]
click at [931, 520] on div "amy Load more" at bounding box center [752, 406] width 1503 height 812
click at [961, 66] on icon "Clear search" at bounding box center [1461, 66] width 18 height 11
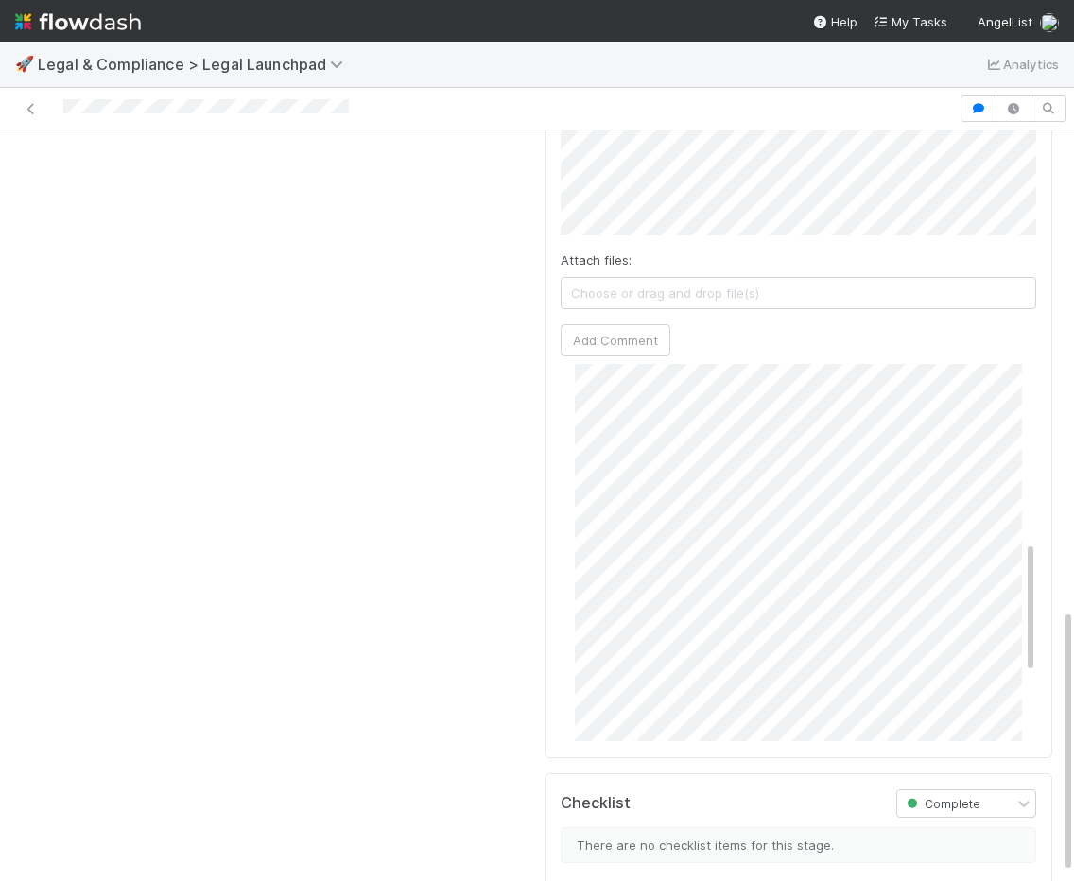
scroll to position [507, 0]
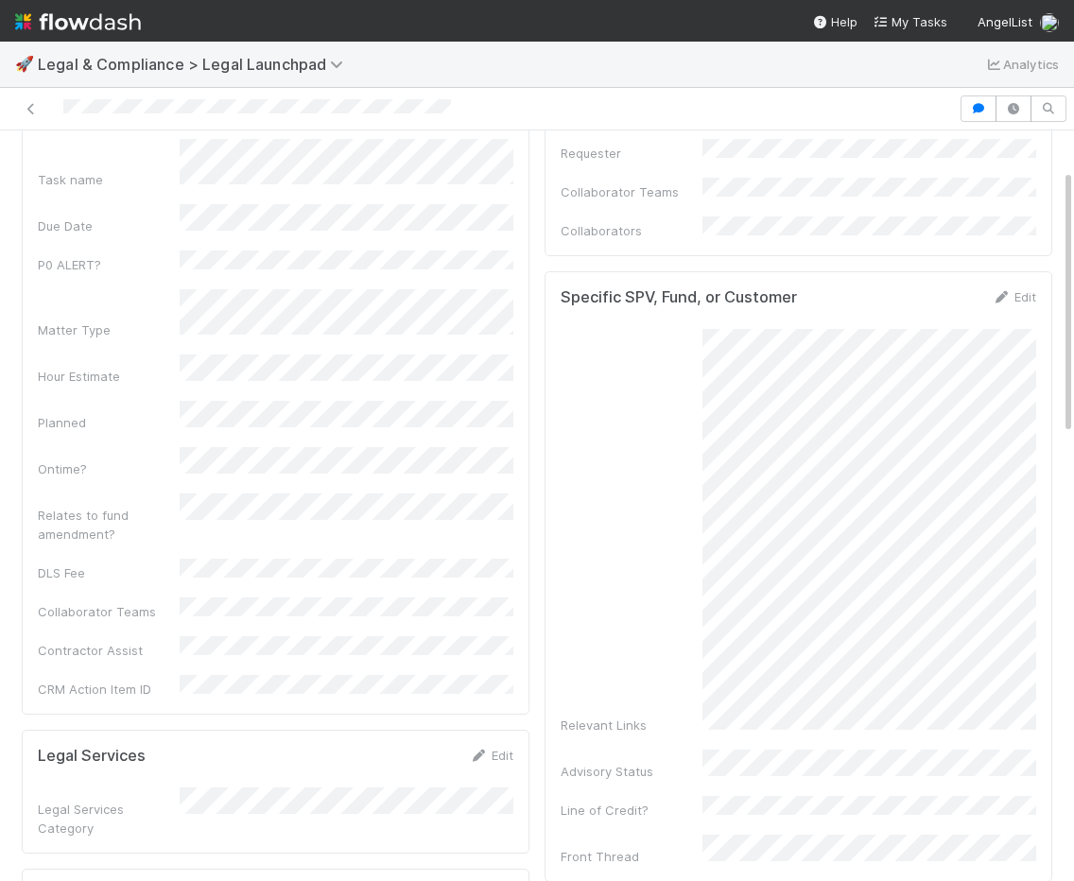
scroll to position [107, 0]
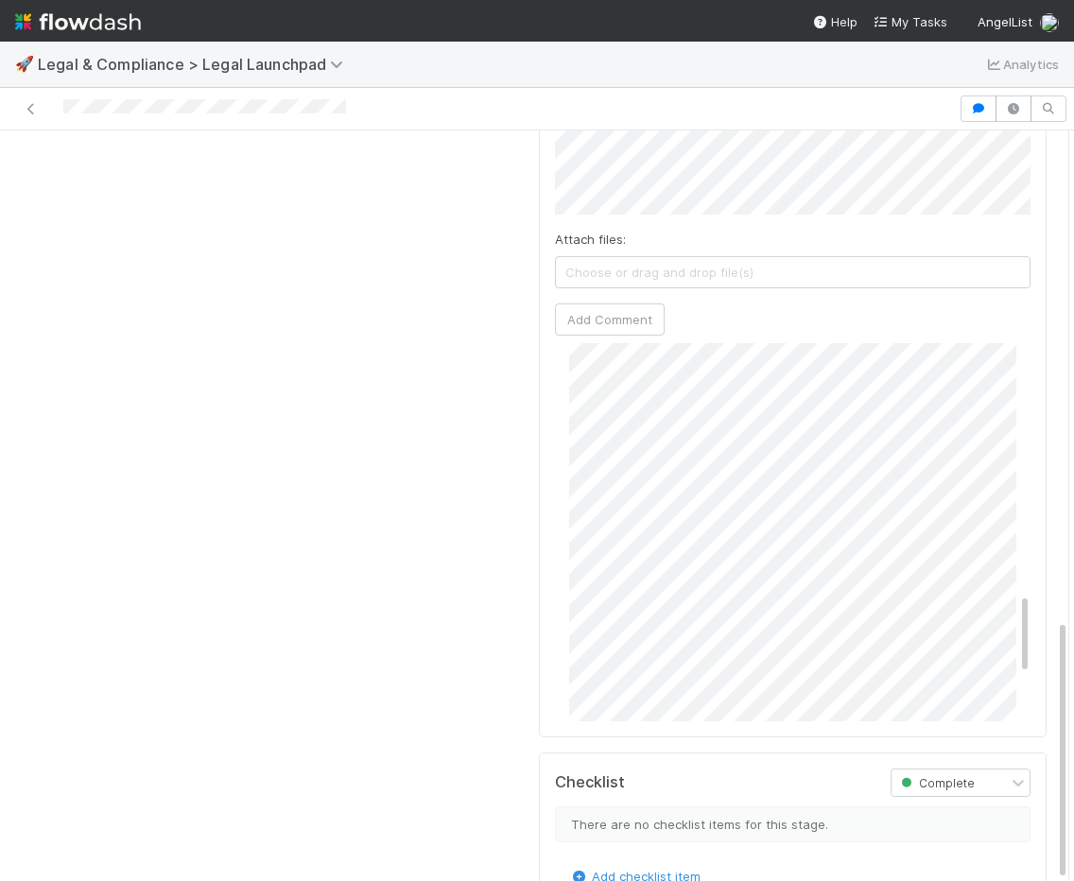
scroll to position [0, 5]
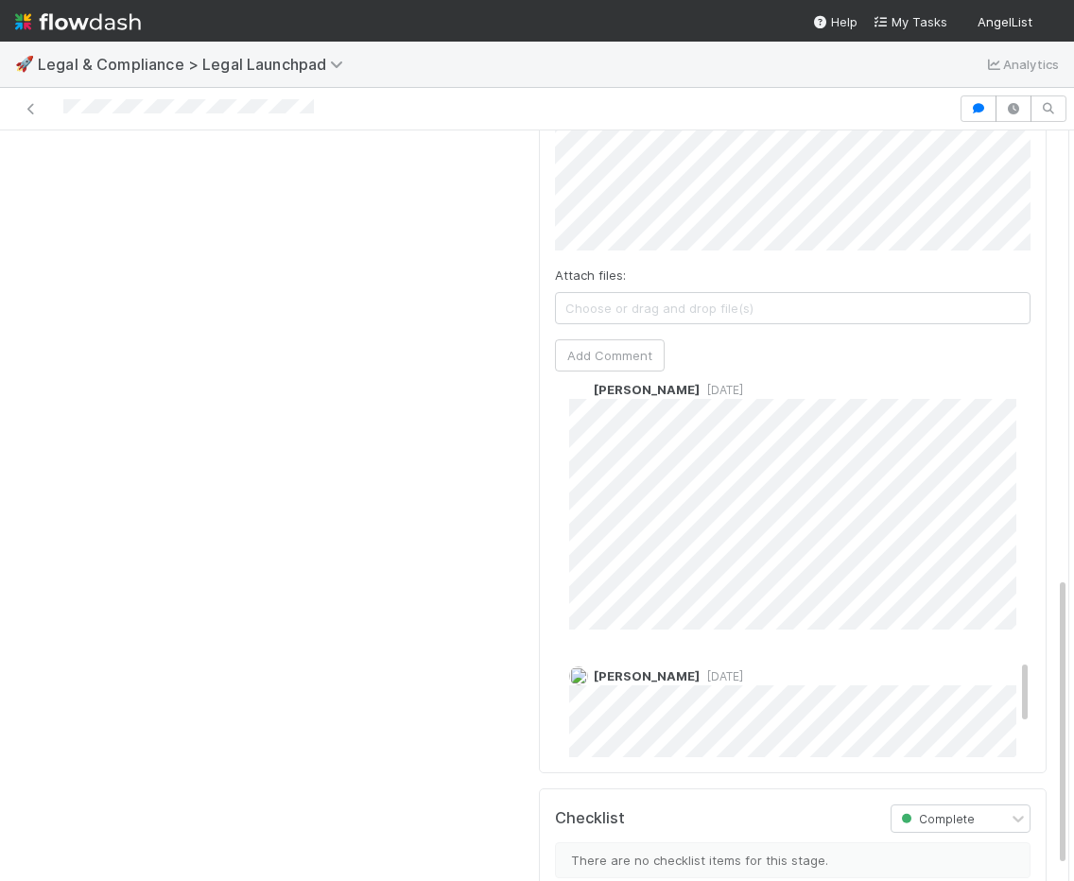
scroll to position [1770, 0]
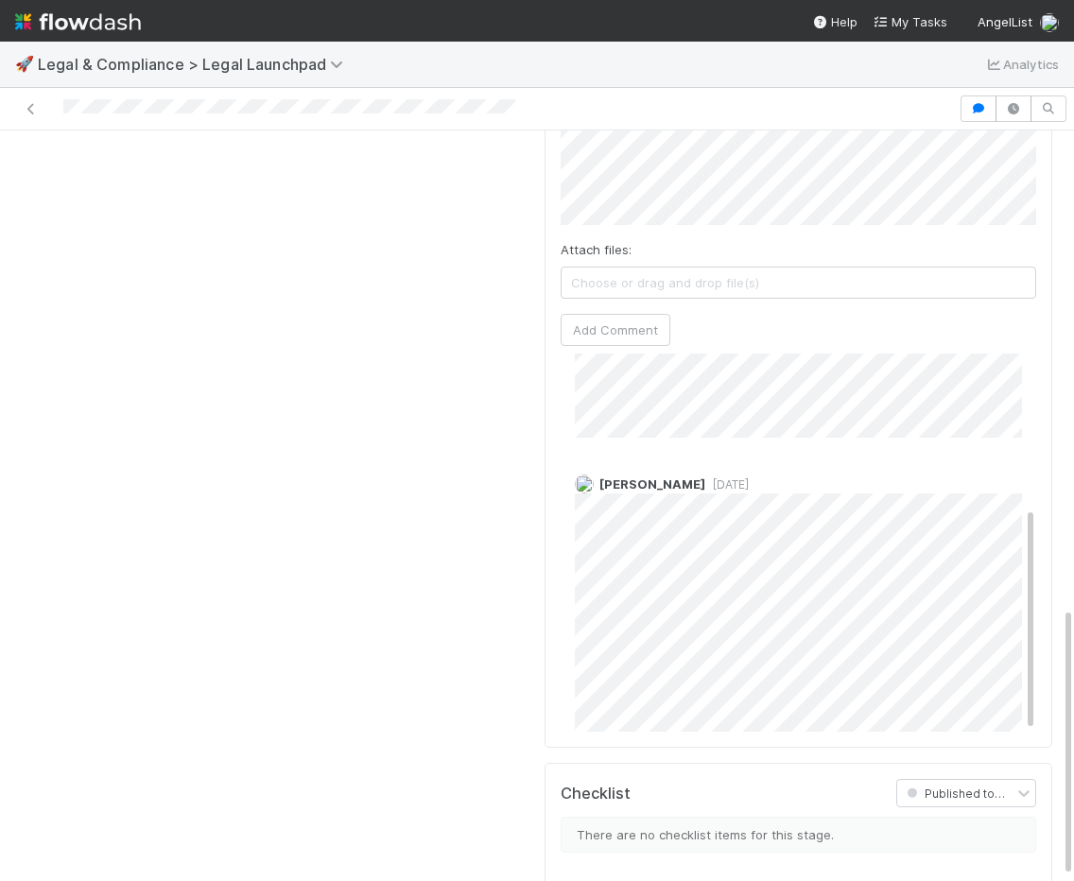
scroll to position [255, 0]
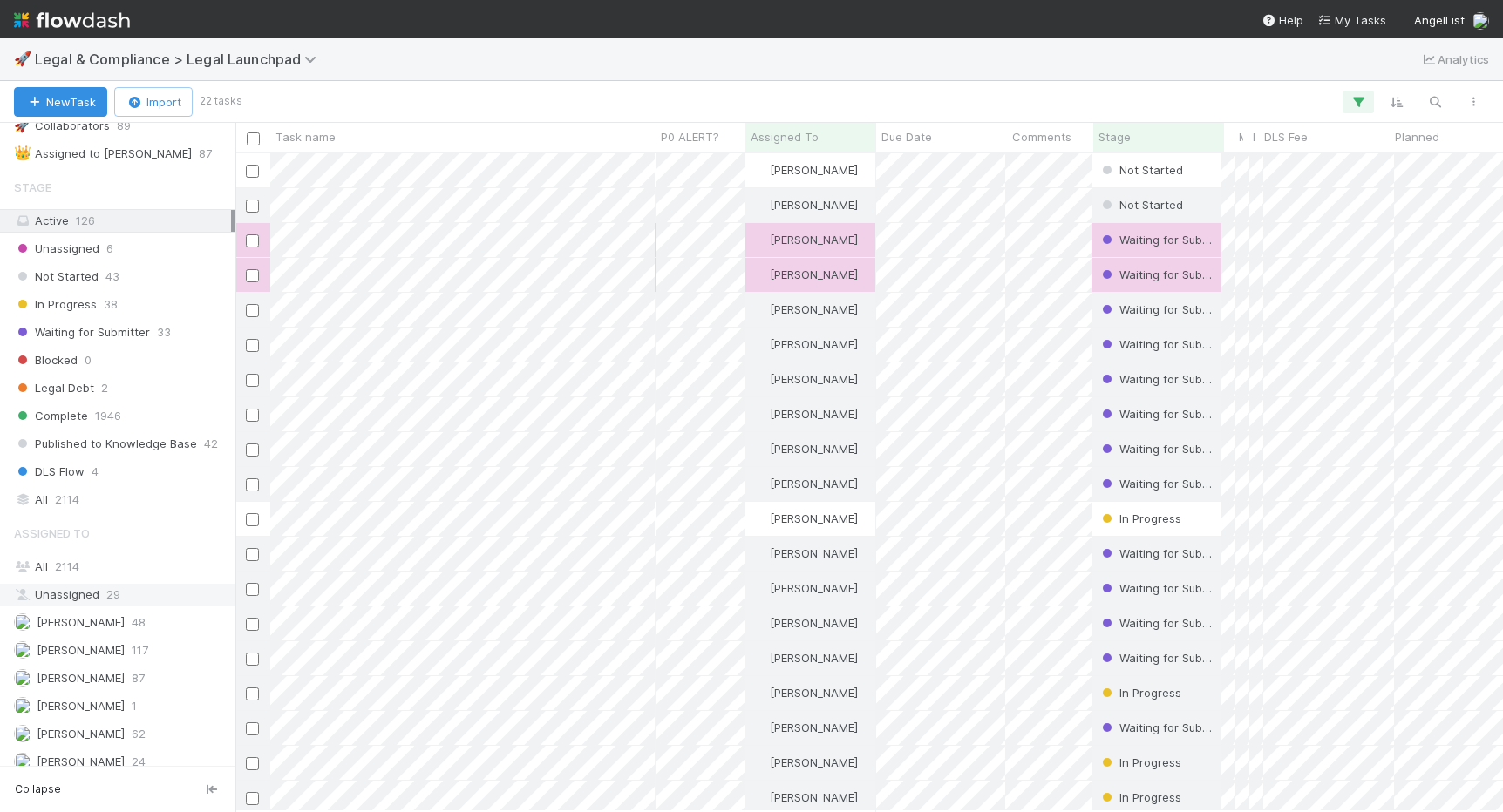
scroll to position [383, 0]
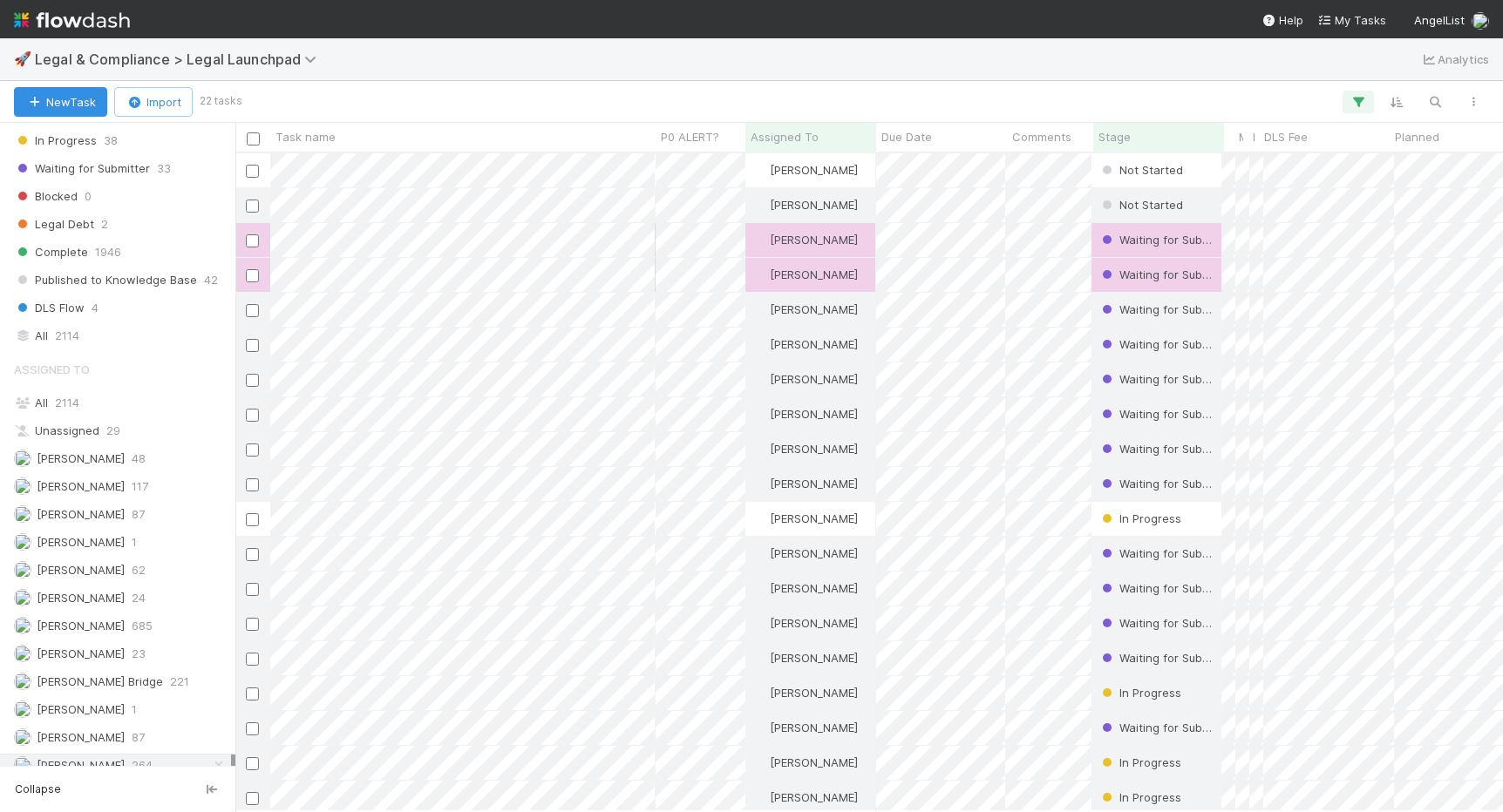
drag, startPoint x: 47, startPoint y: 249, endPoint x: 69, endPoint y: 347, distance: 100.4
click at [47, 248] on span "Complete" at bounding box center [51, 253] width 74 height 22
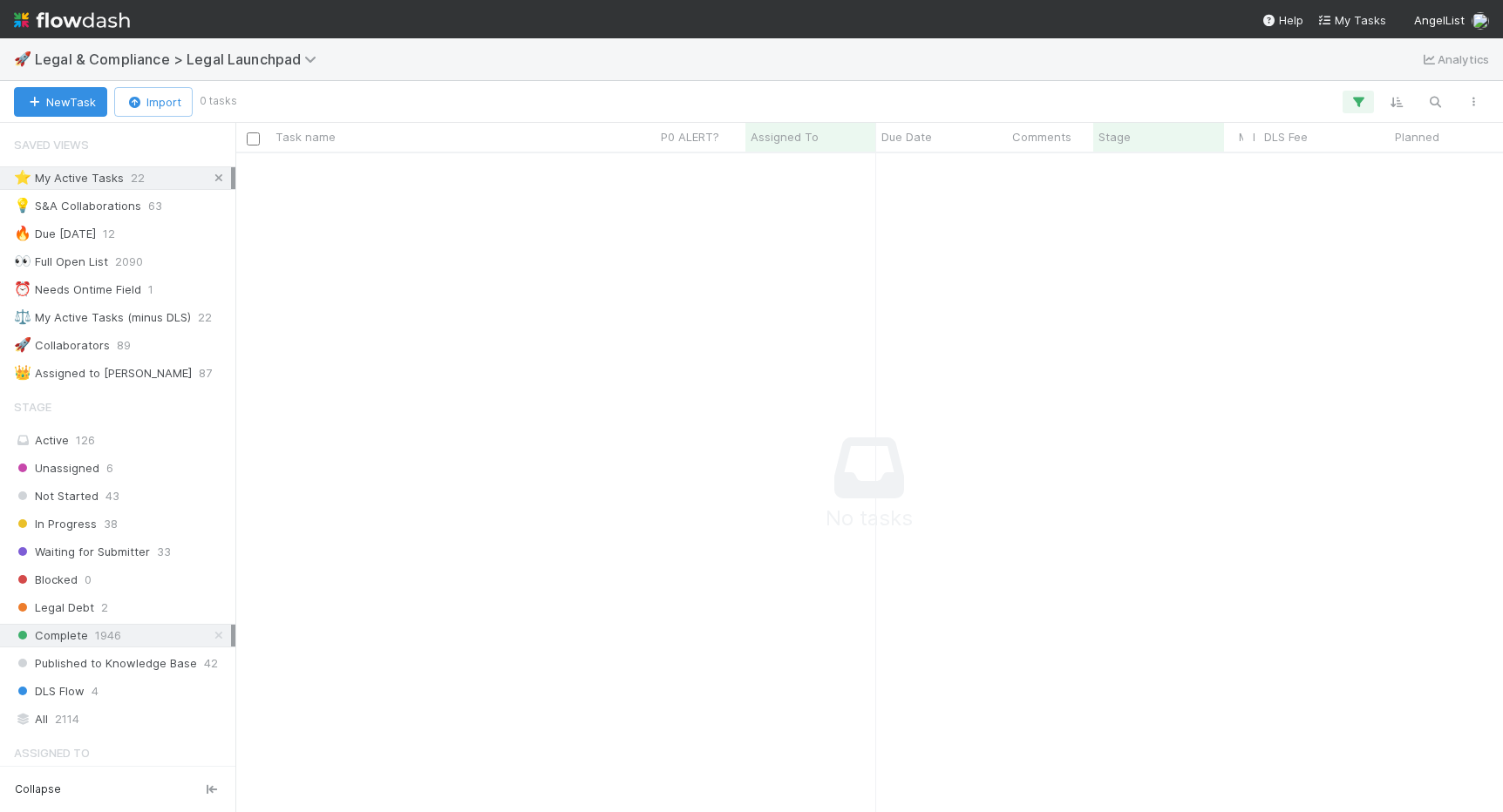
click at [215, 178] on icon at bounding box center [219, 178] width 18 height 11
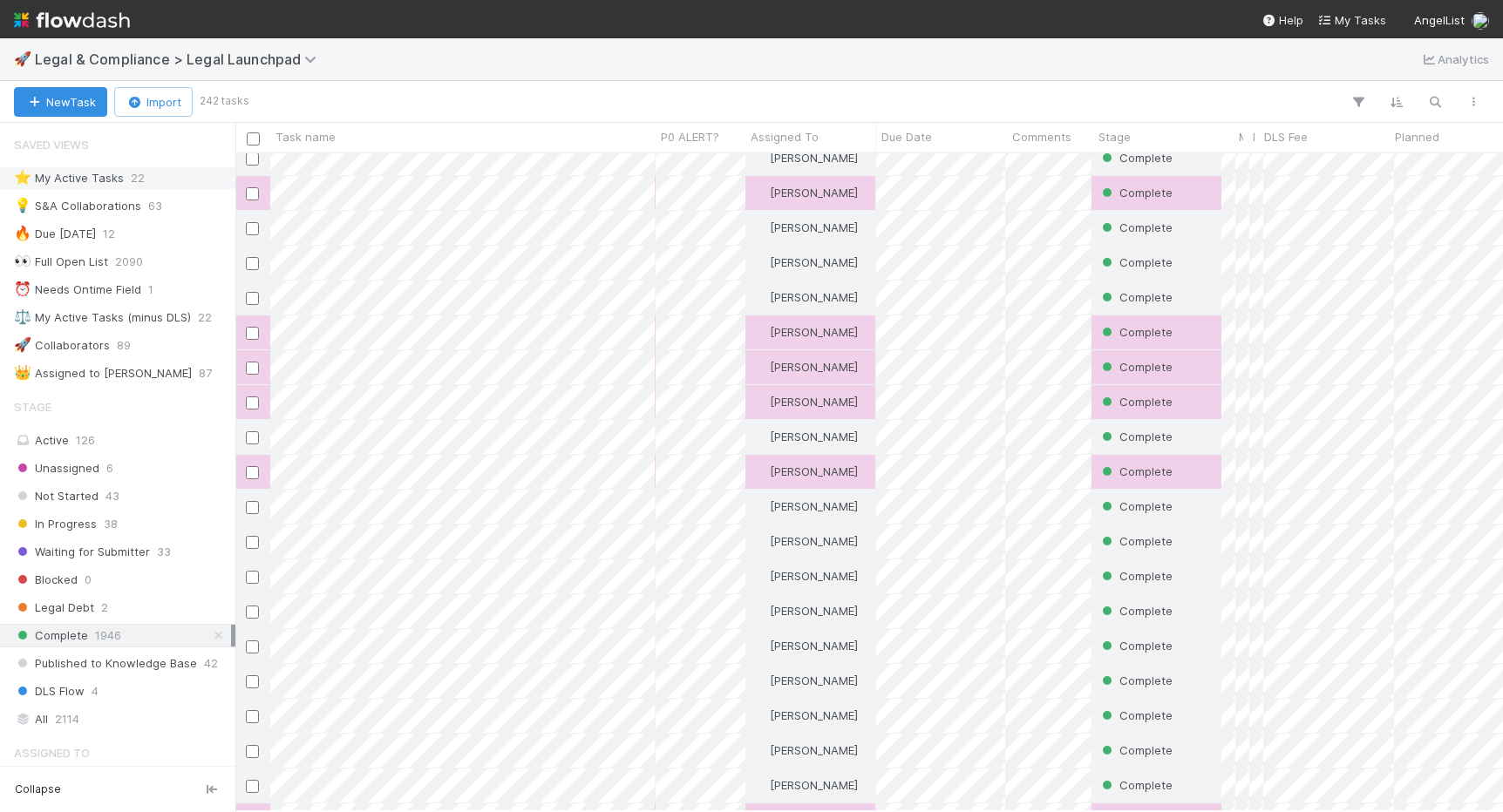
scroll to position [2828, 0]
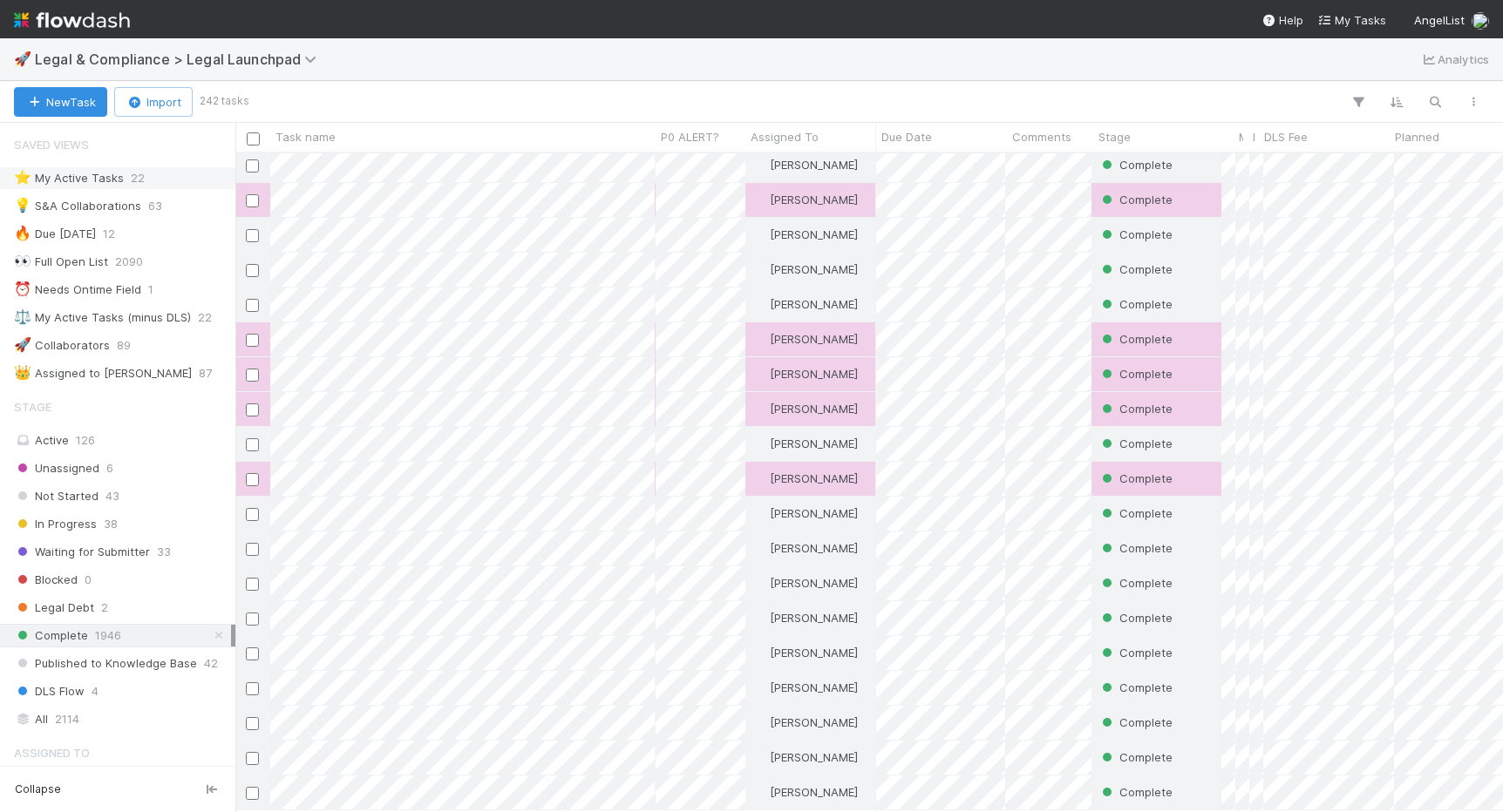
click at [549, 328] on div "Scarlett Grabowska Complete 7/9/25, 9:00:28 AM 0 0 Scarlett Grabowska Complete …" at bounding box center [869, 481] width 1267 height 657
drag, startPoint x: 531, startPoint y: 325, endPoint x: 543, endPoint y: 339, distance: 18.4
click at [543, 339] on div "Scarlett Grabowska Complete 7/9/25, 9:00:28 AM 0 0 Scarlett Grabowska Complete …" at bounding box center [869, 481] width 1267 height 657
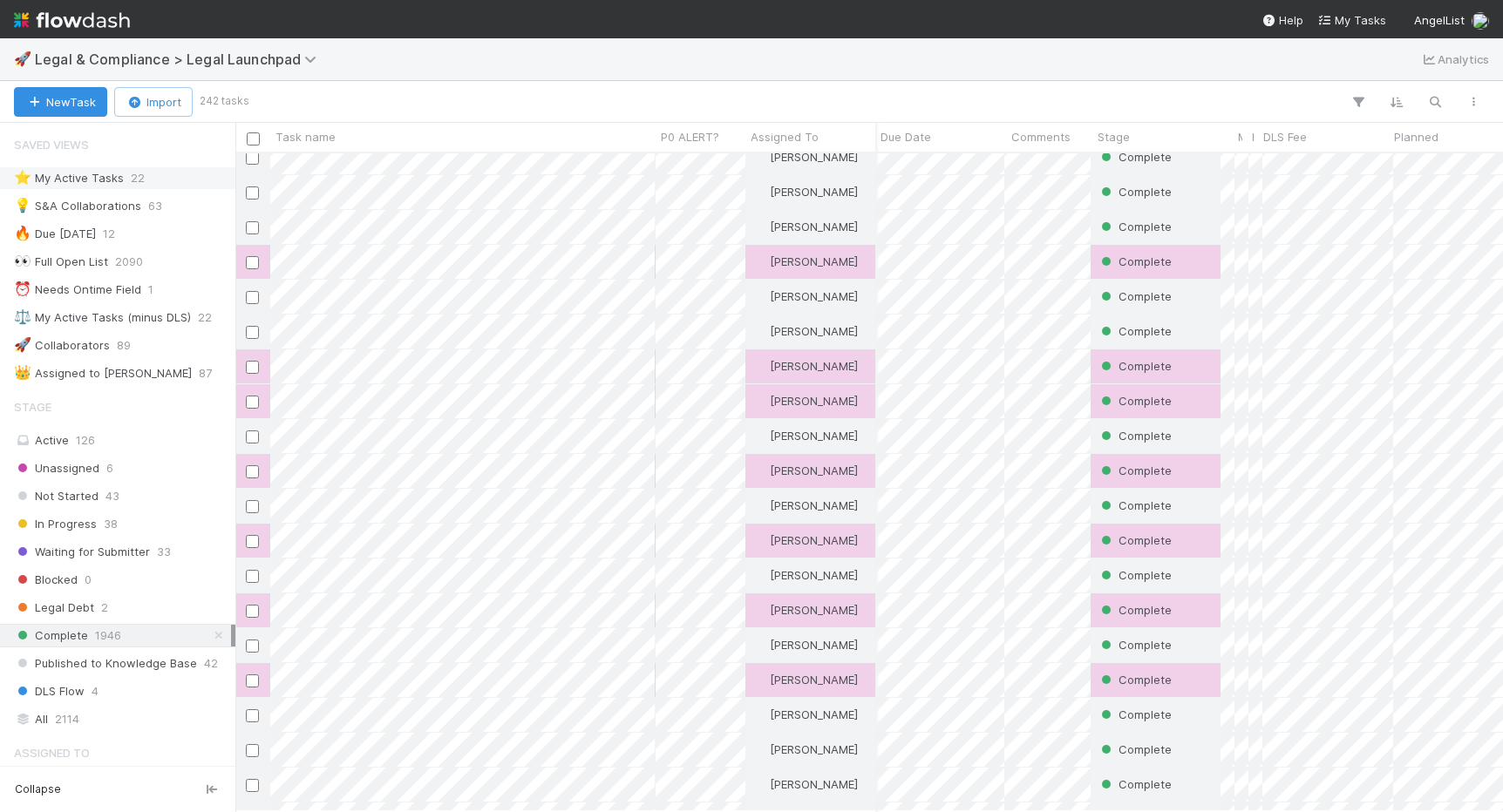
scroll to position [1441, 1]
click at [1440, 99] on icon "button" at bounding box center [1434, 101] width 18 height 16
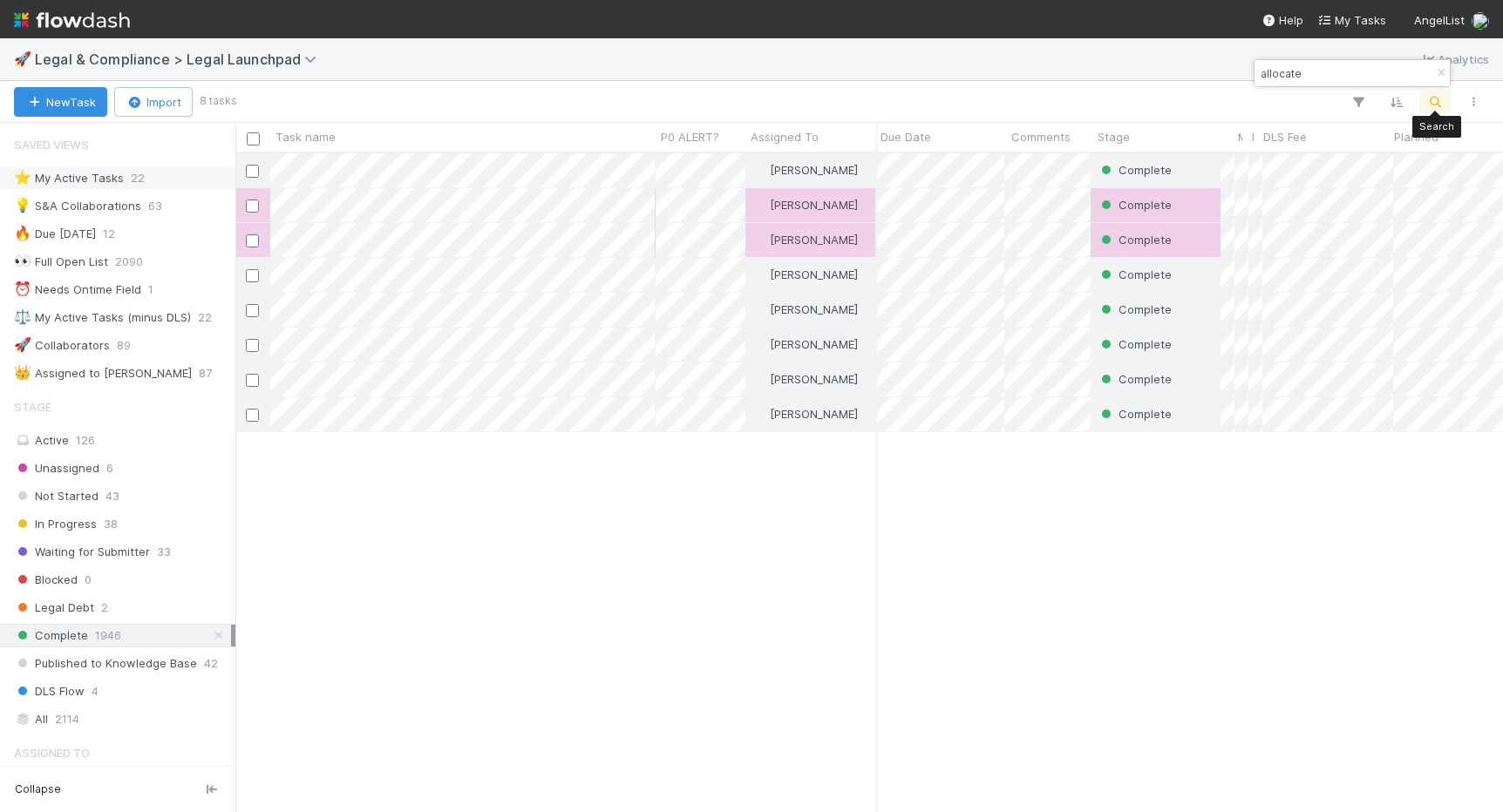
scroll to position [658, 1267]
type input "allocate"
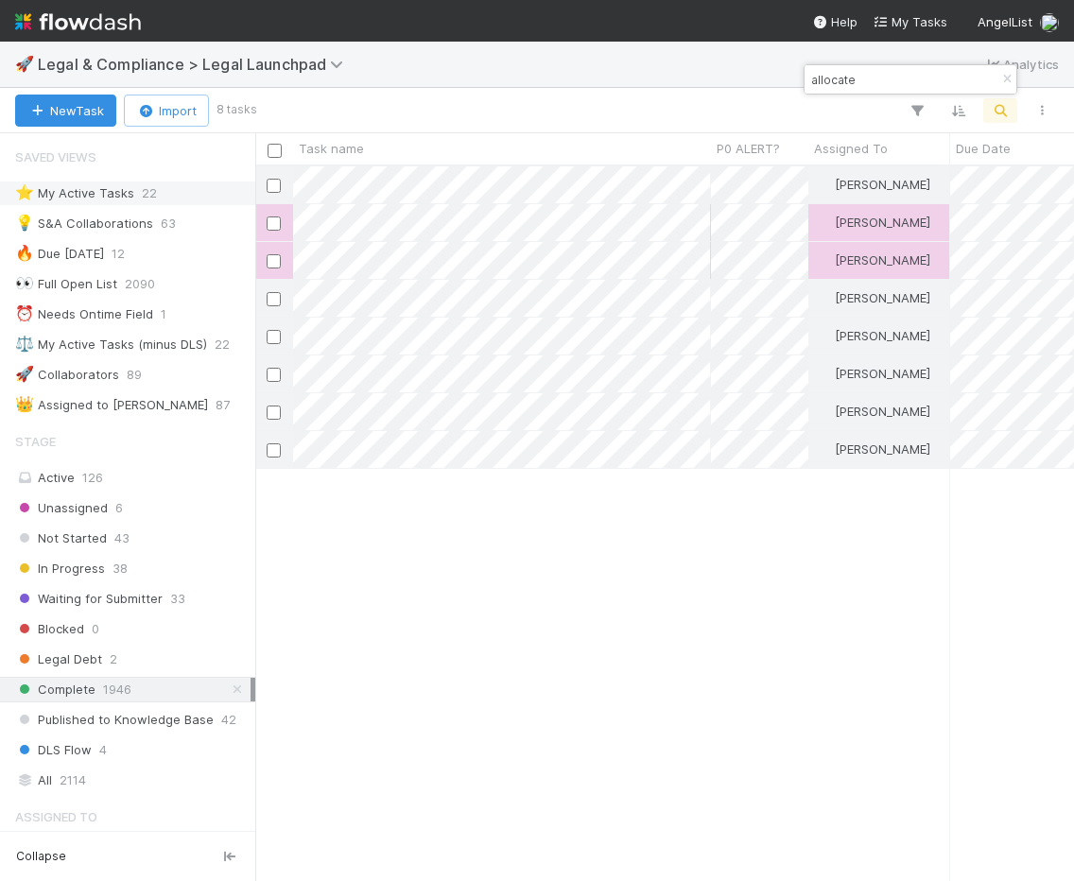
scroll to position [714, 819]
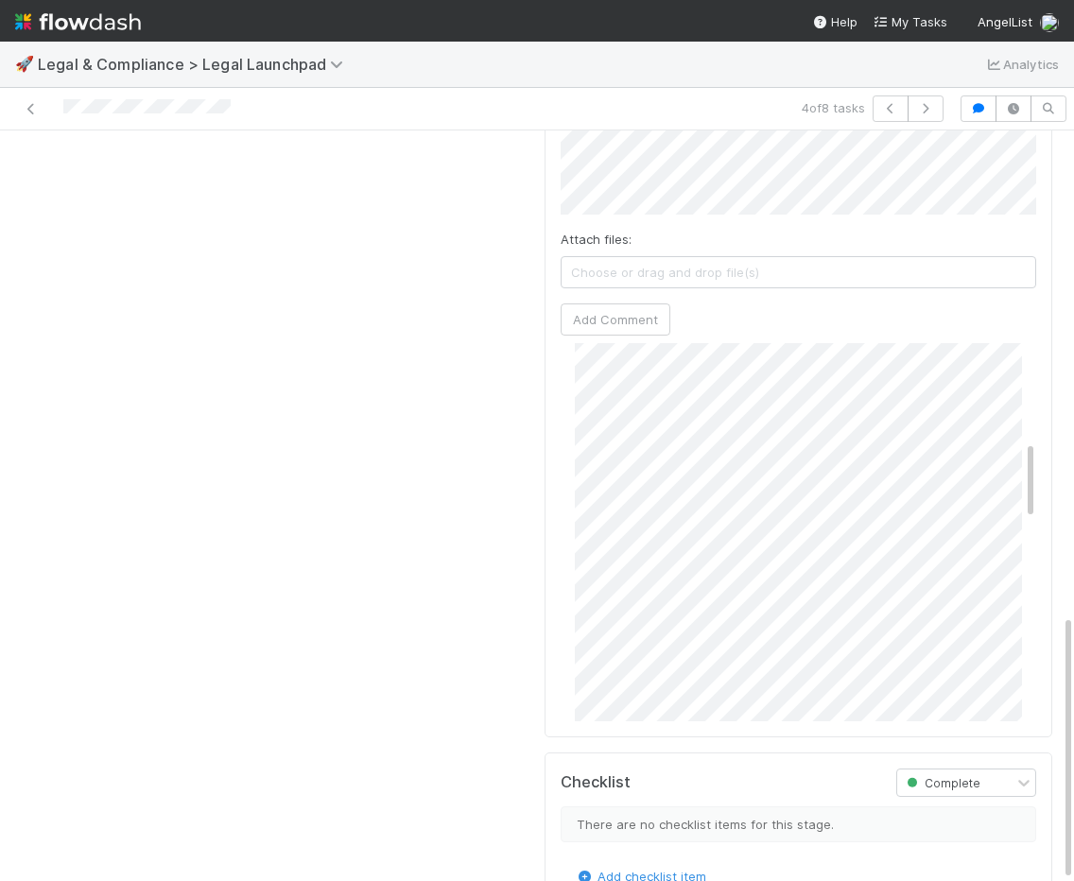
scroll to position [471, 0]
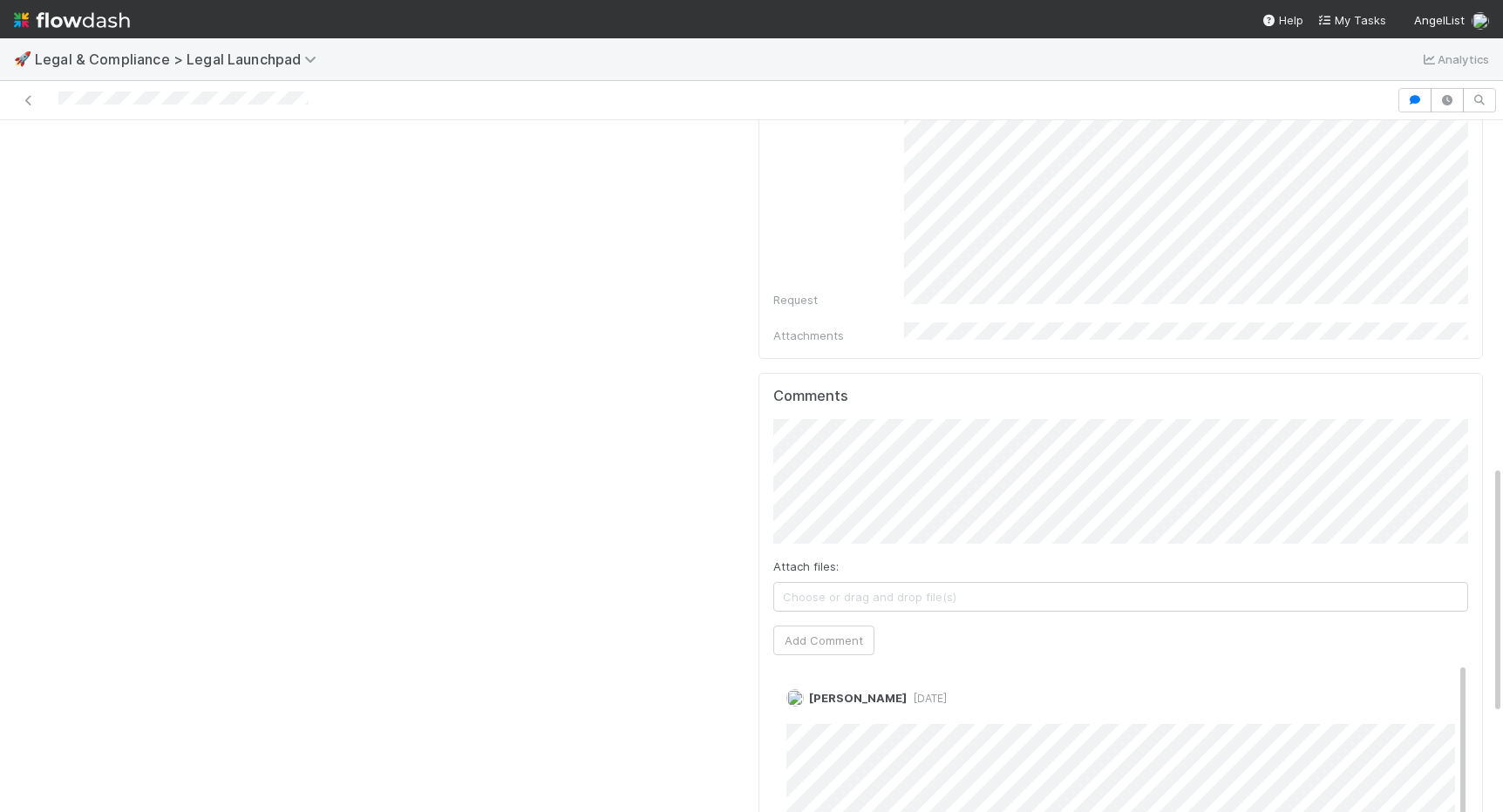
scroll to position [1234, 0]
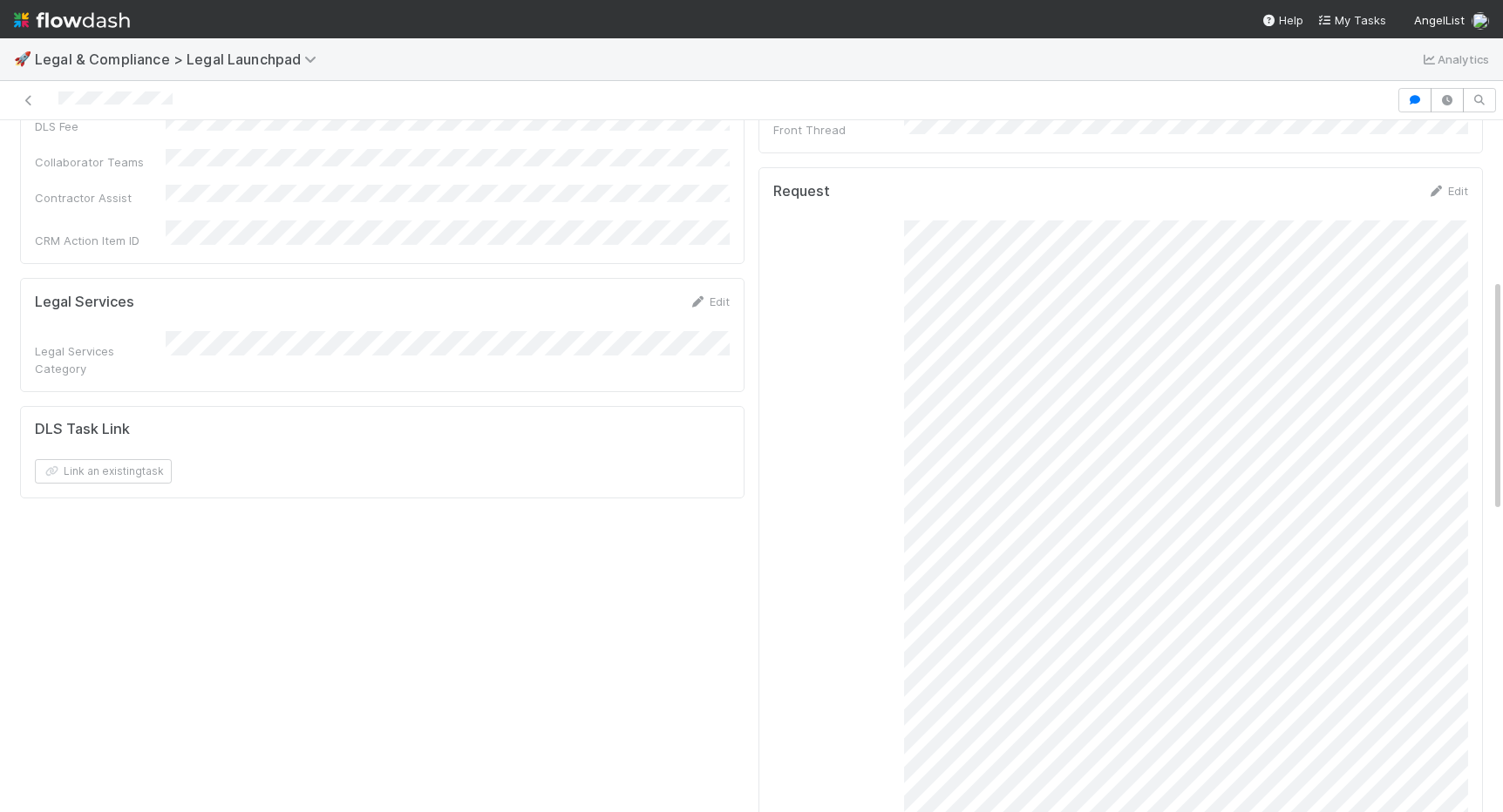
scroll to position [478, 0]
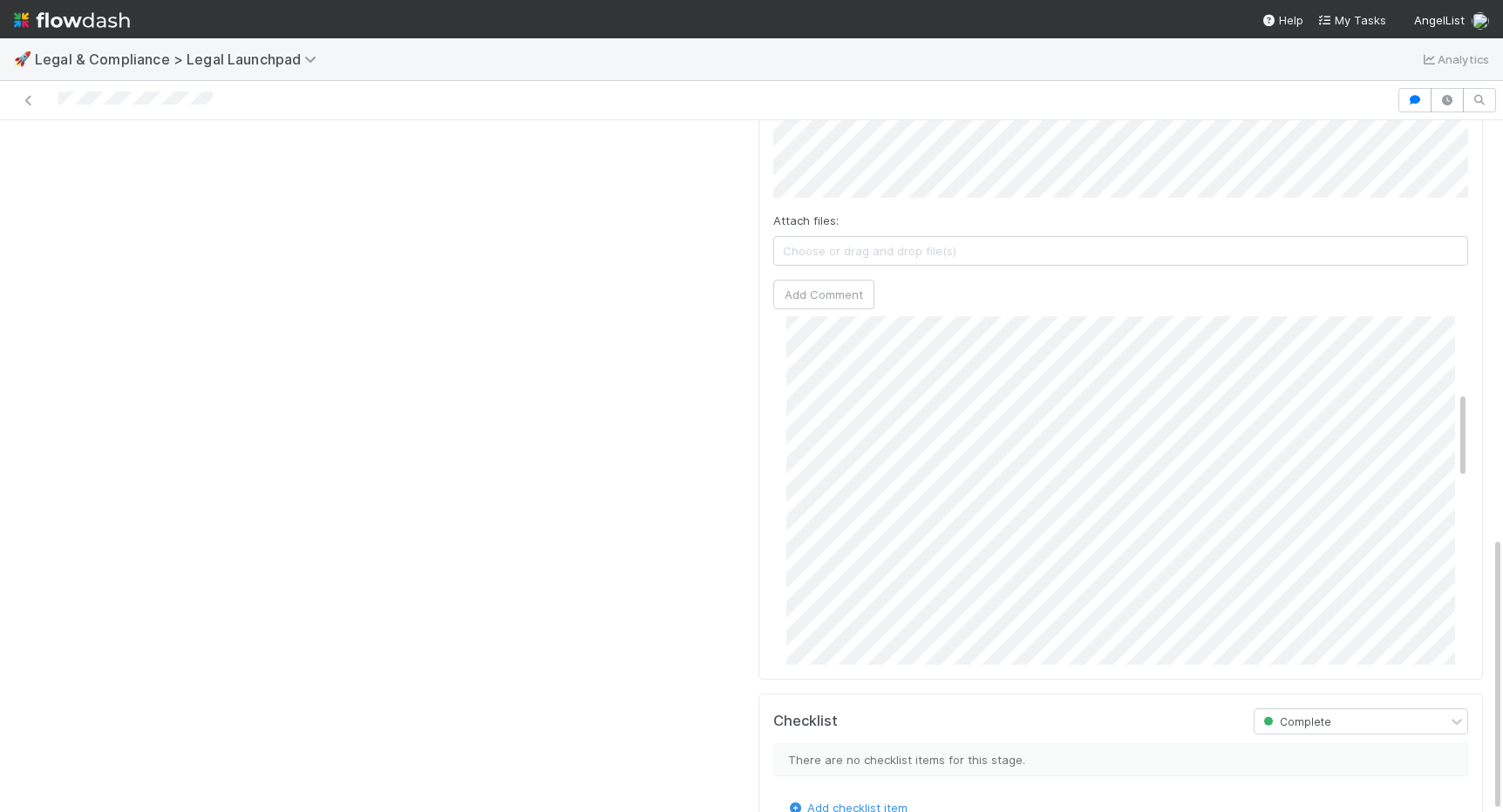
scroll to position [301, 0]
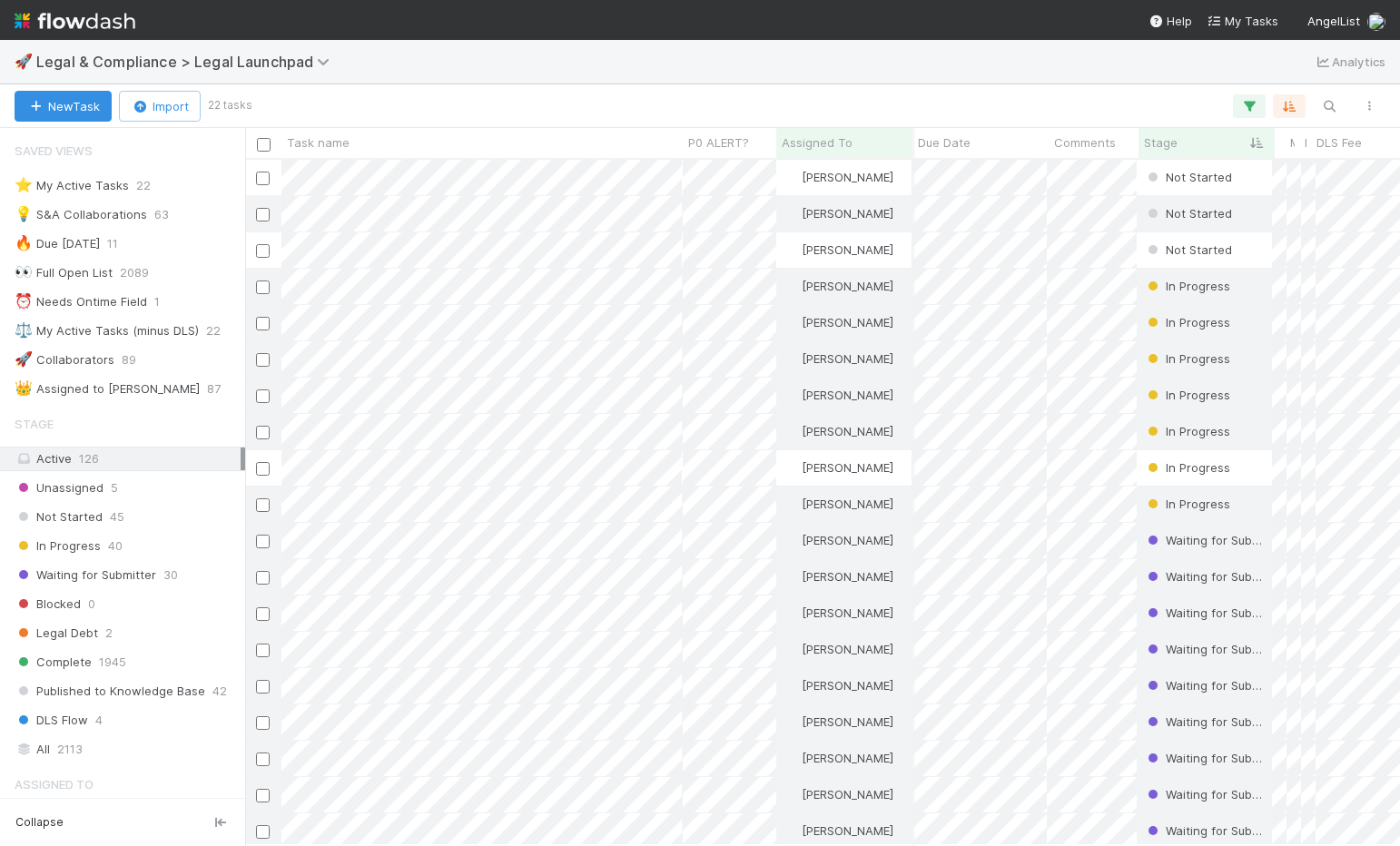
scroll to position [686, 1154]
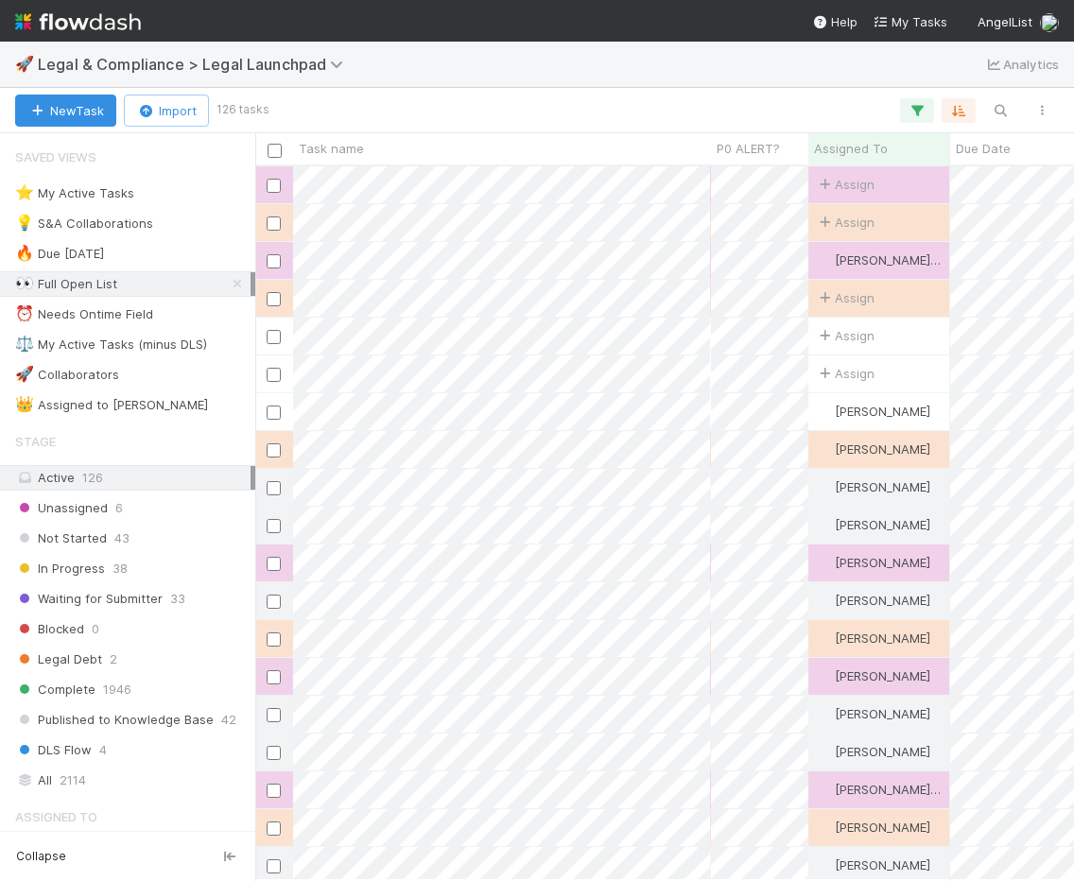
scroll to position [714, 819]
click at [238, 278] on icon at bounding box center [237, 284] width 19 height 12
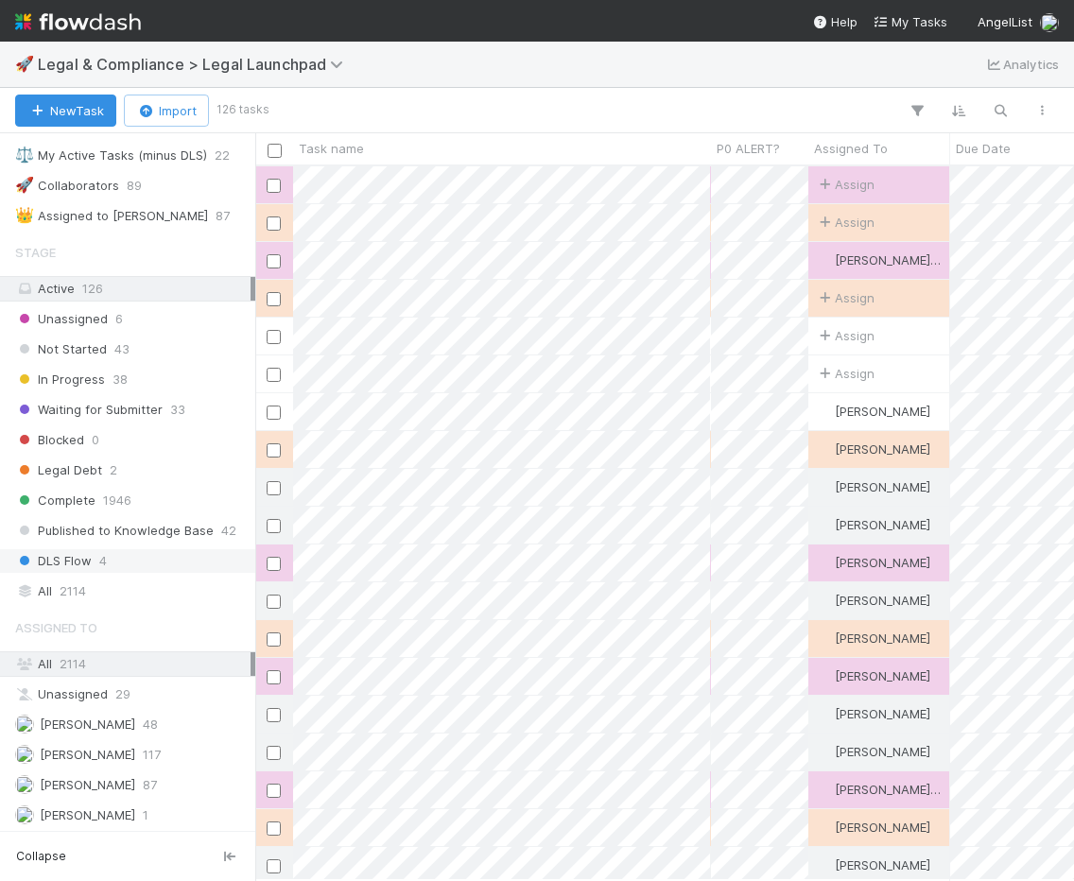
scroll to position [714, 819]
click at [130, 587] on div "All 2114" at bounding box center [132, 591] width 235 height 24
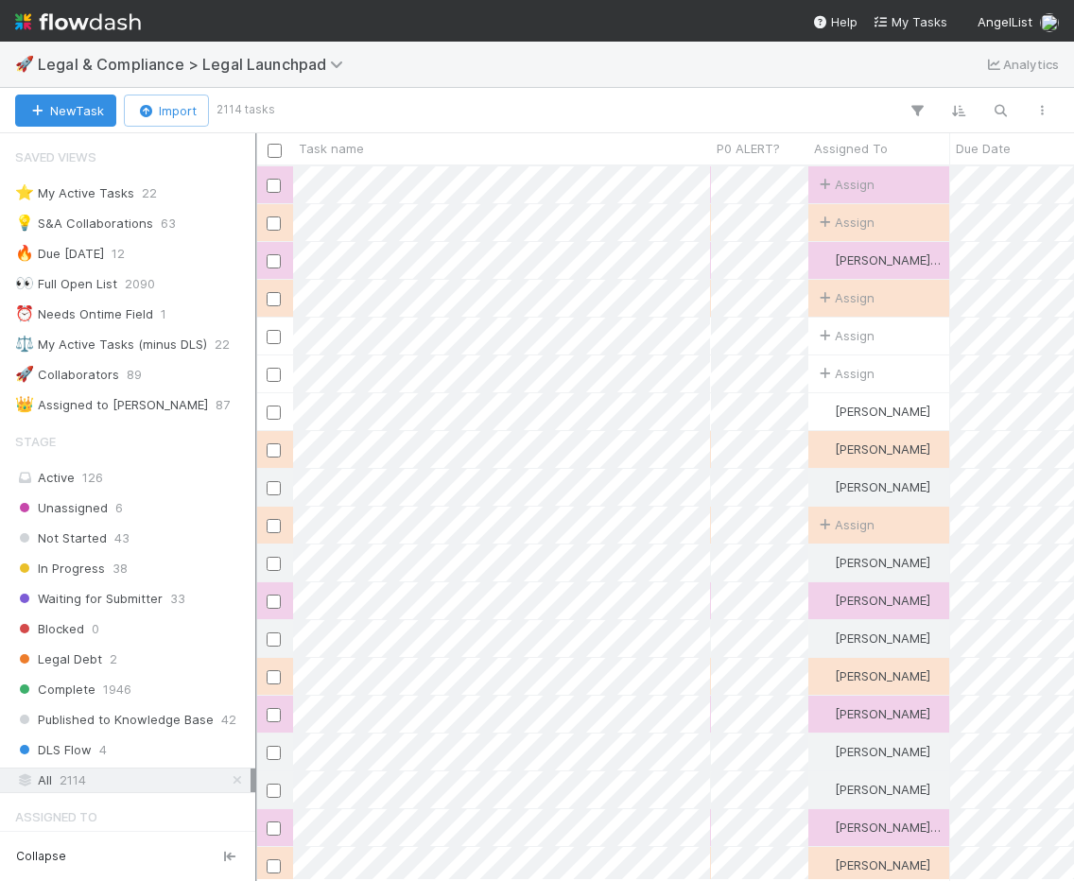
scroll to position [714, 819]
click at [994, 105] on icon "button" at bounding box center [1000, 110] width 19 height 17
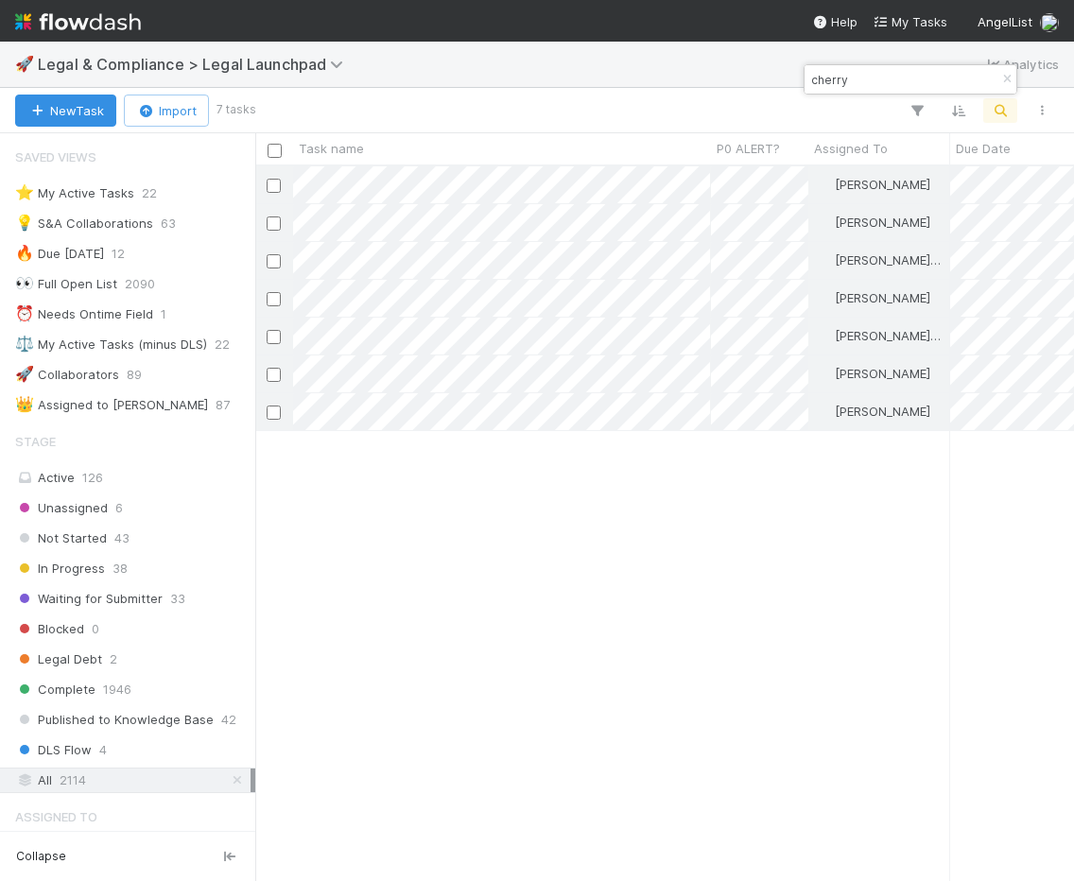
type input "cherry"
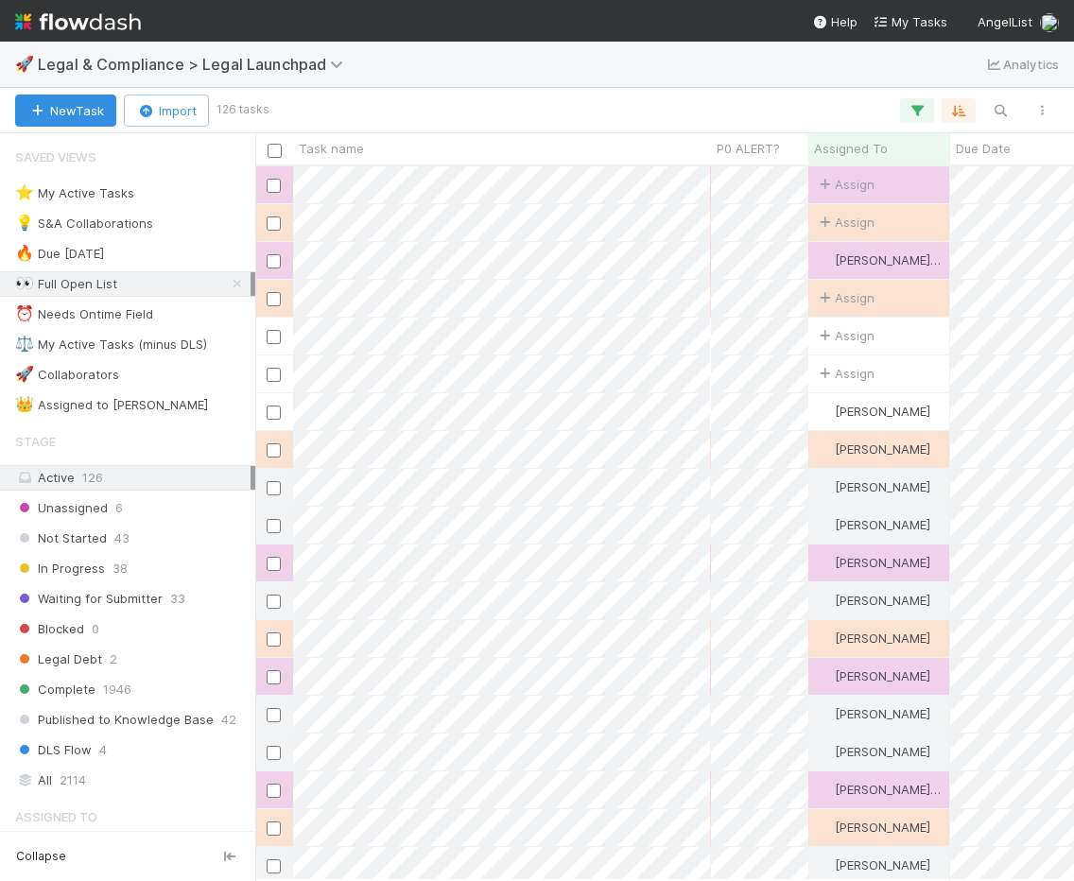
scroll to position [714, 819]
drag, startPoint x: 234, startPoint y: 278, endPoint x: 165, endPoint y: 479, distance: 212.8
click at [233, 278] on icon at bounding box center [237, 284] width 19 height 12
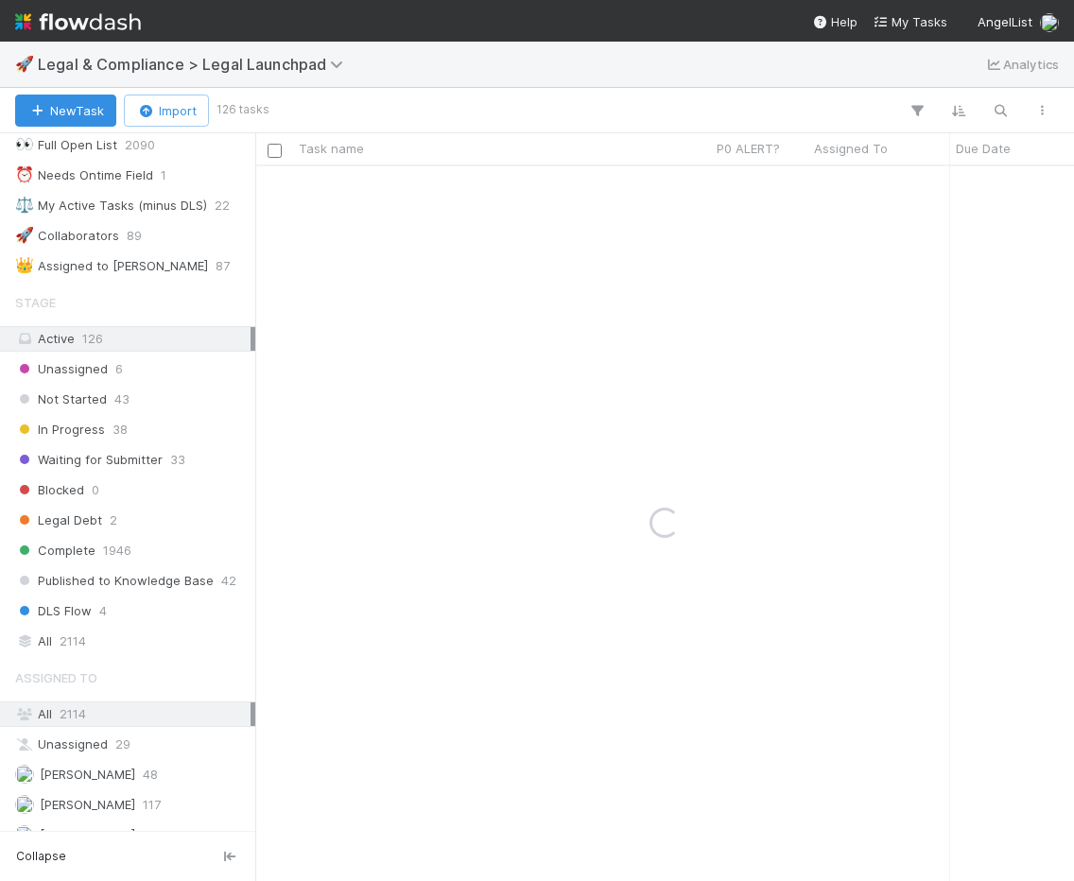
scroll to position [260, 0]
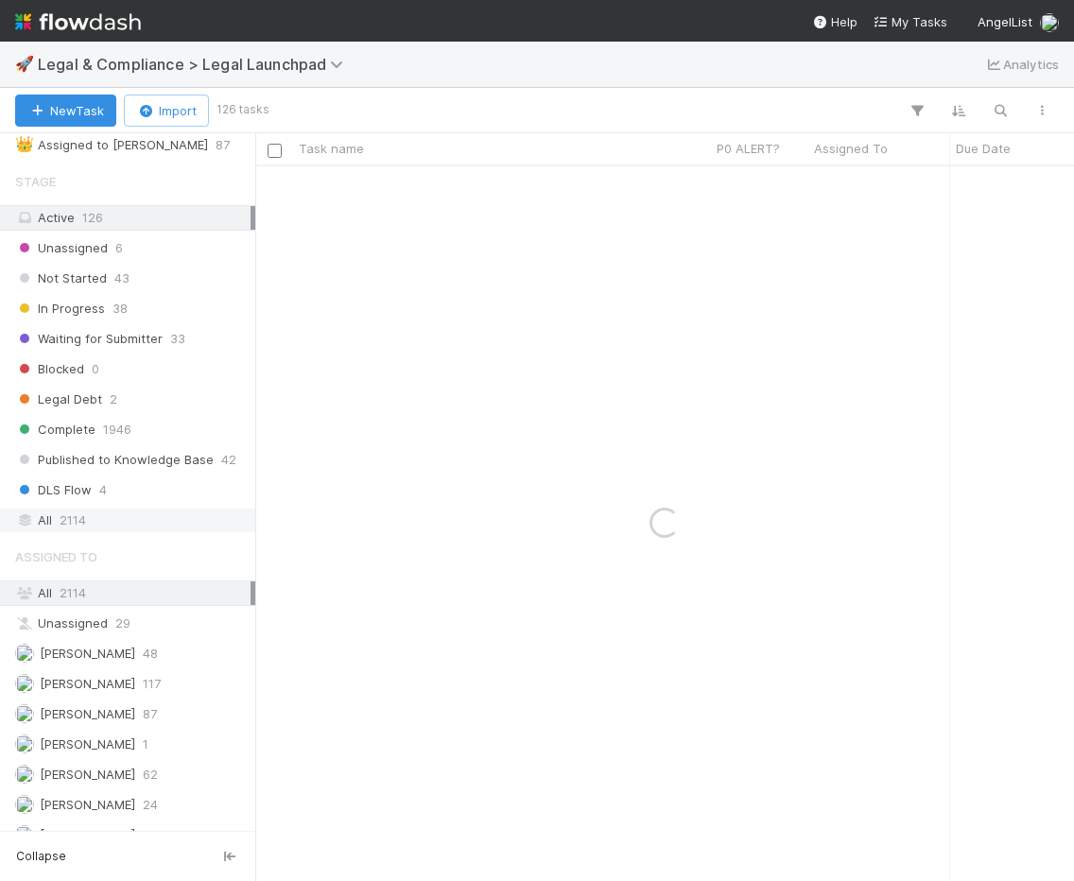
click at [83, 523] on span "2114" at bounding box center [73, 521] width 26 height 24
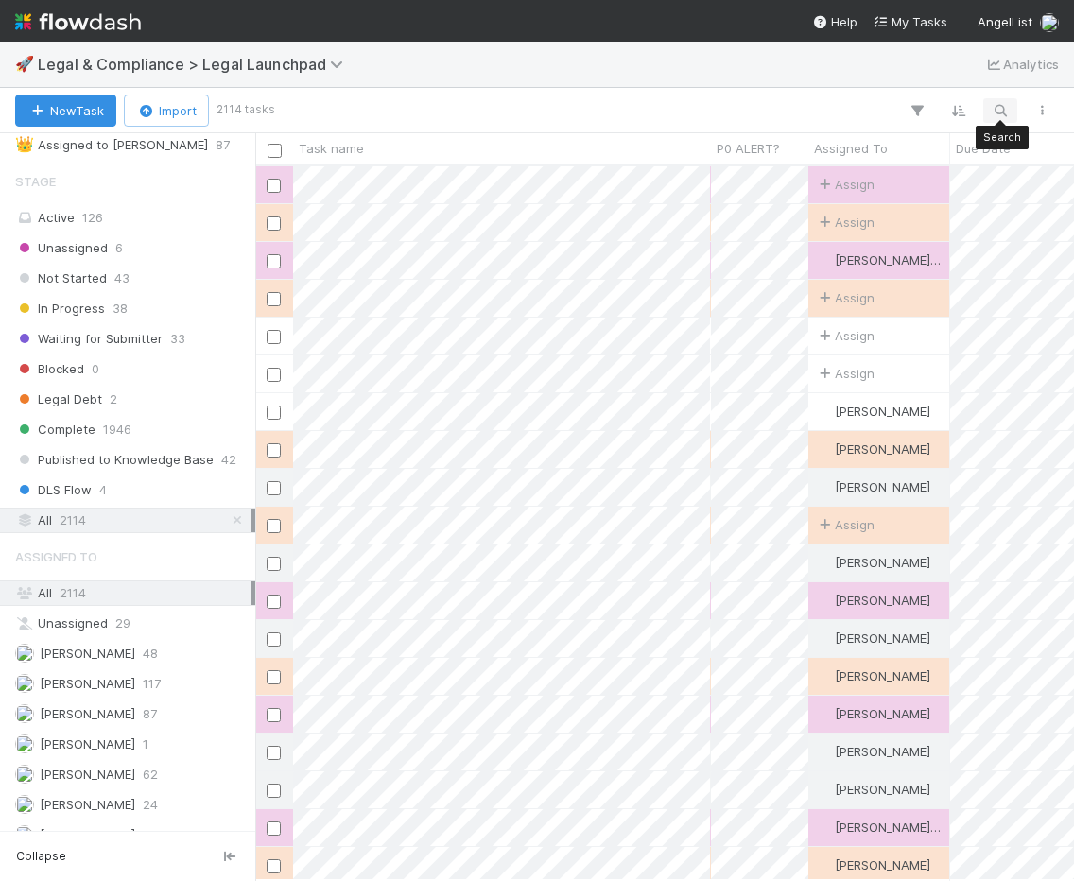
scroll to position [714, 819]
click at [997, 112] on icon "button" at bounding box center [1000, 110] width 19 height 17
type input "e"
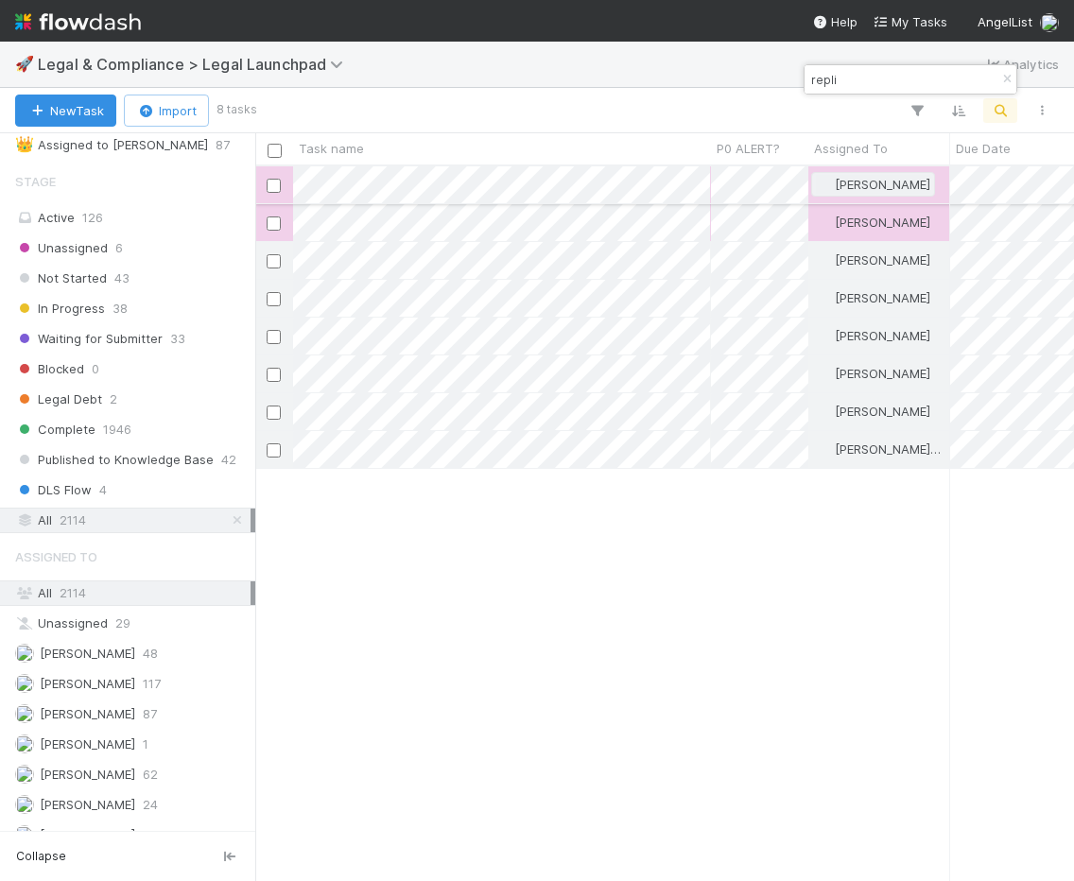
type input "repli"
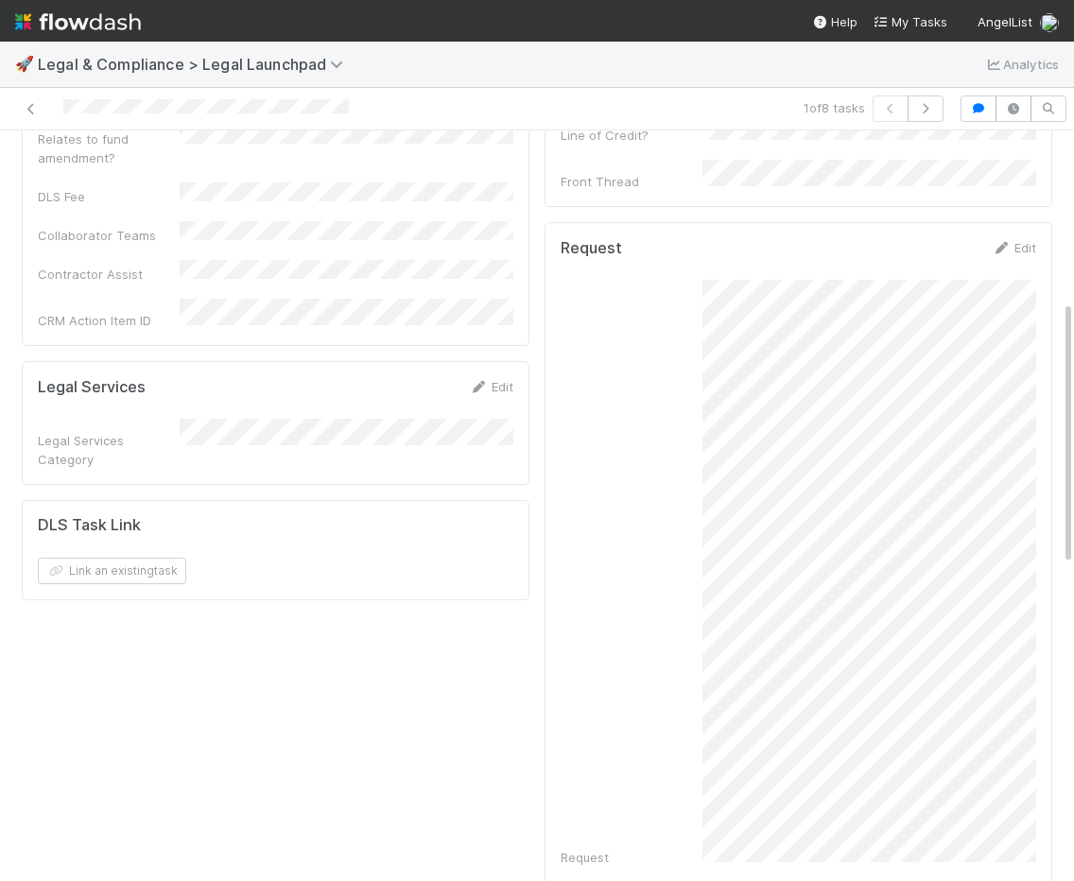
scroll to position [493, 0]
